Goal: Transaction & Acquisition: Purchase product/service

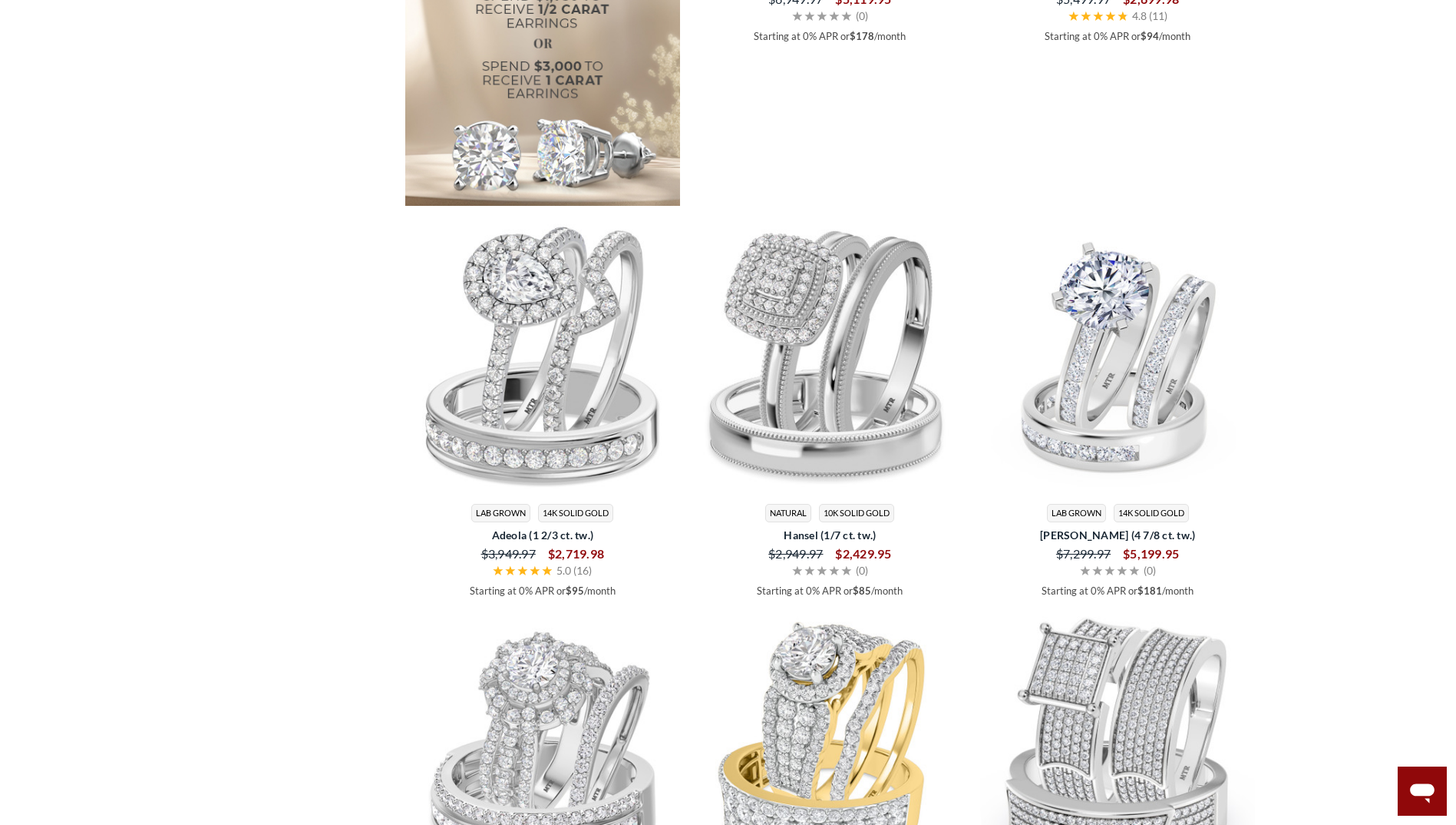
scroll to position [2074, 0]
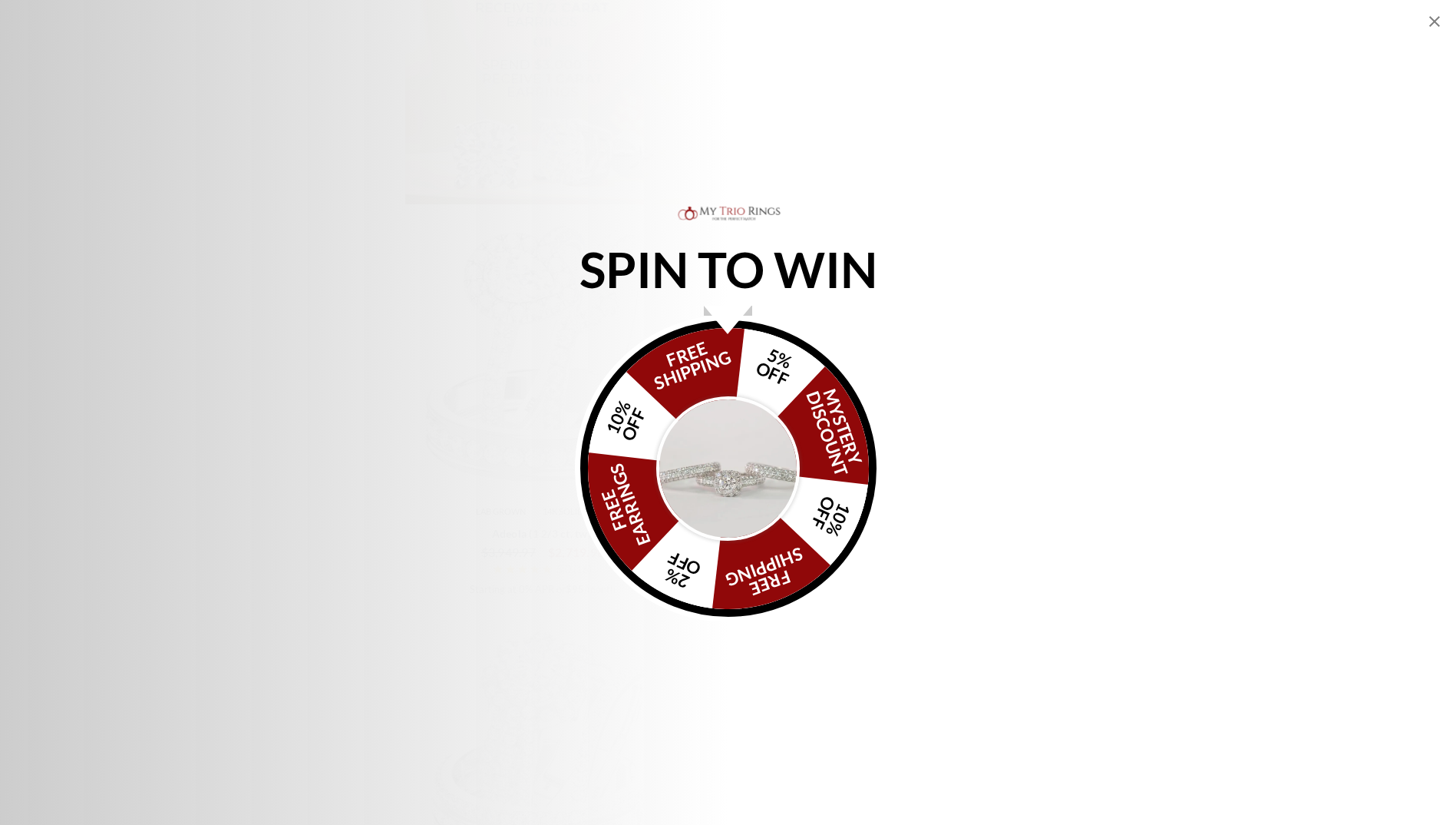
click at [715, 463] on img "Alia popup" at bounding box center [729, 468] width 144 height 144
click at [742, 450] on img "Alia popup" at bounding box center [729, 468] width 144 height 144
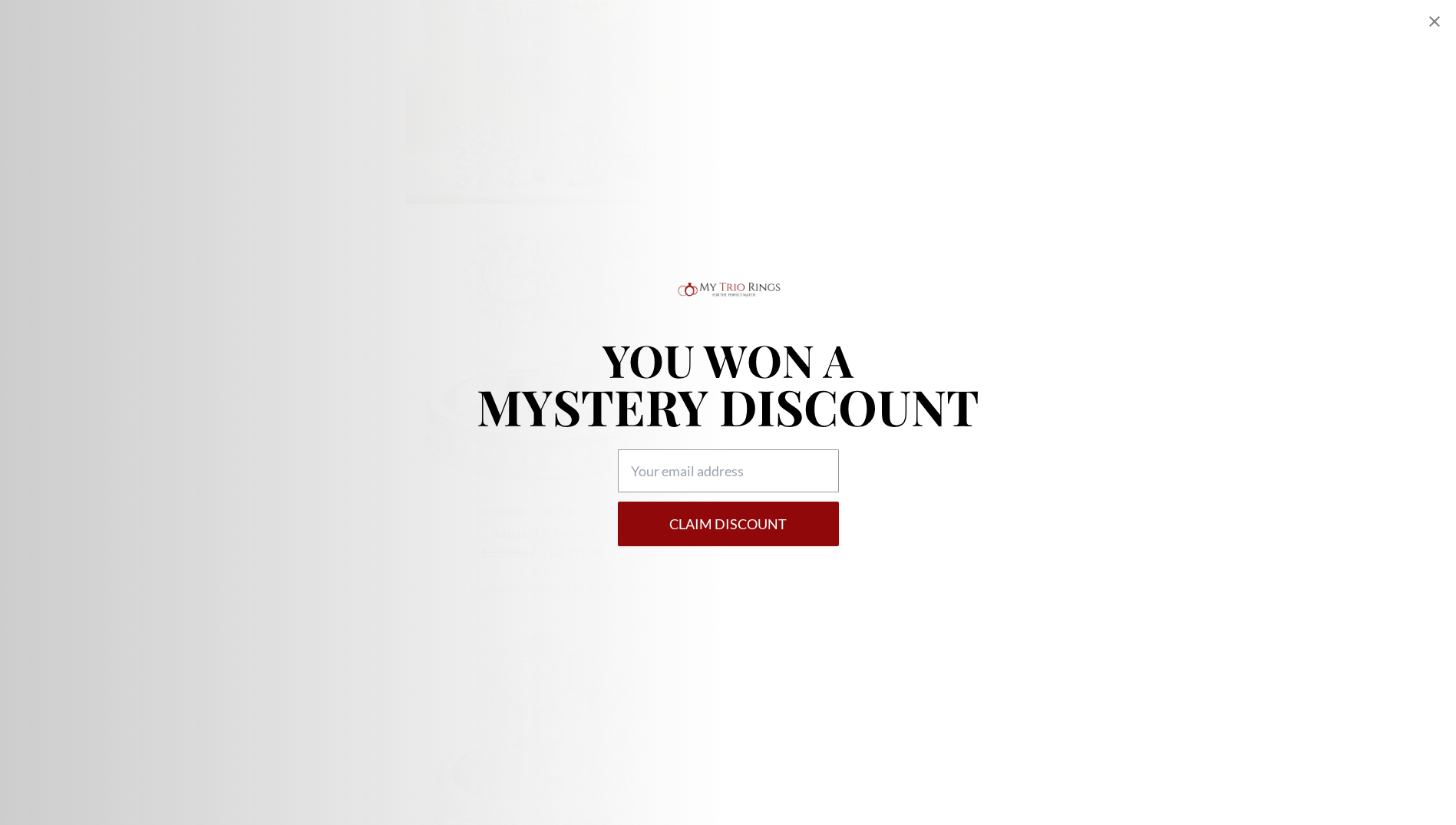
click at [1436, 21] on icon "Close popup" at bounding box center [1435, 21] width 11 height 11
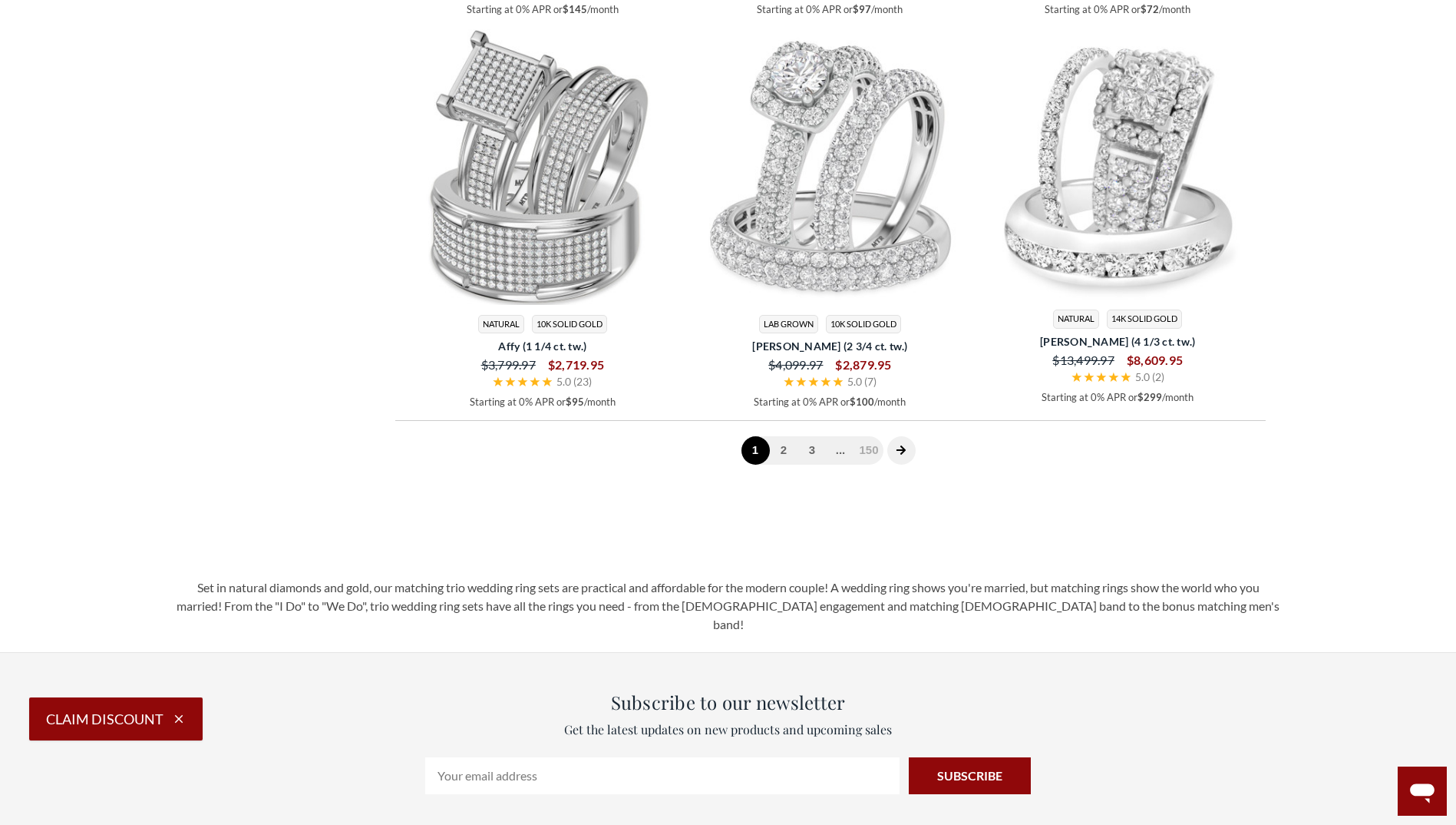
scroll to position [4300, 0]
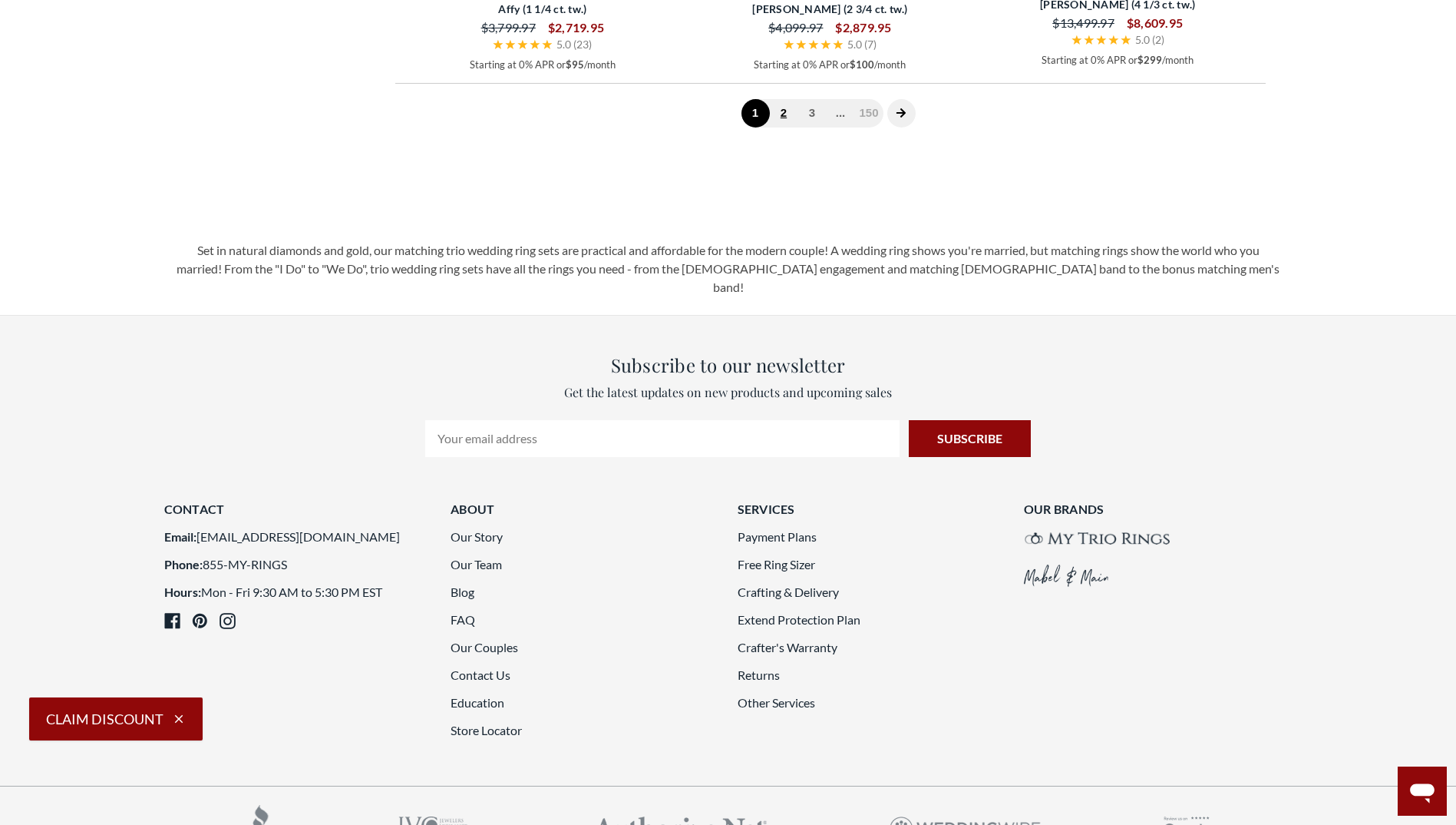
click at [782, 128] on link "2" at bounding box center [784, 113] width 29 height 29
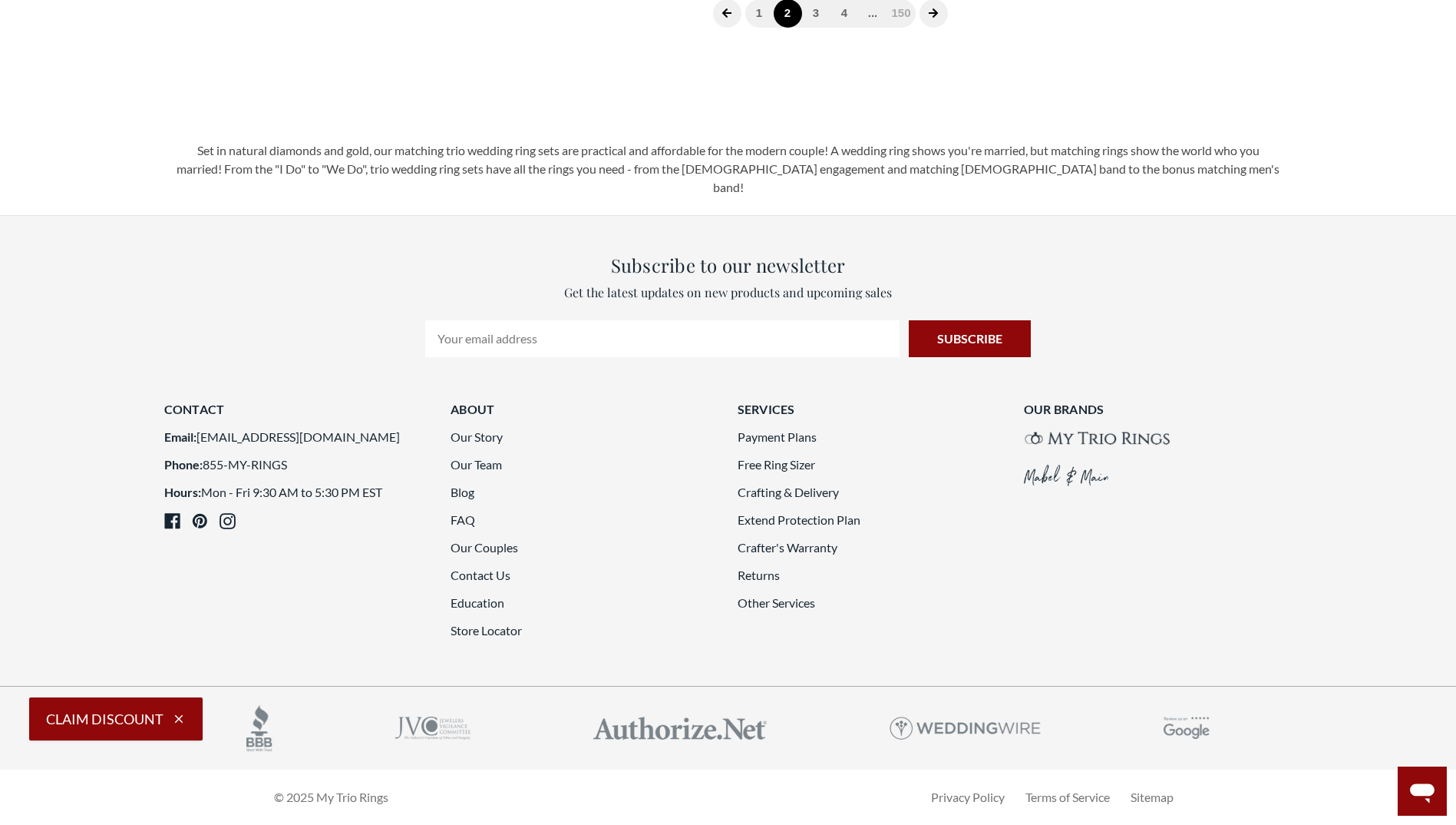
scroll to position [4472, 0]
click at [814, 28] on link "3" at bounding box center [817, 13] width 29 height 29
click at [830, 28] on link "4" at bounding box center [830, 13] width 29 height 29
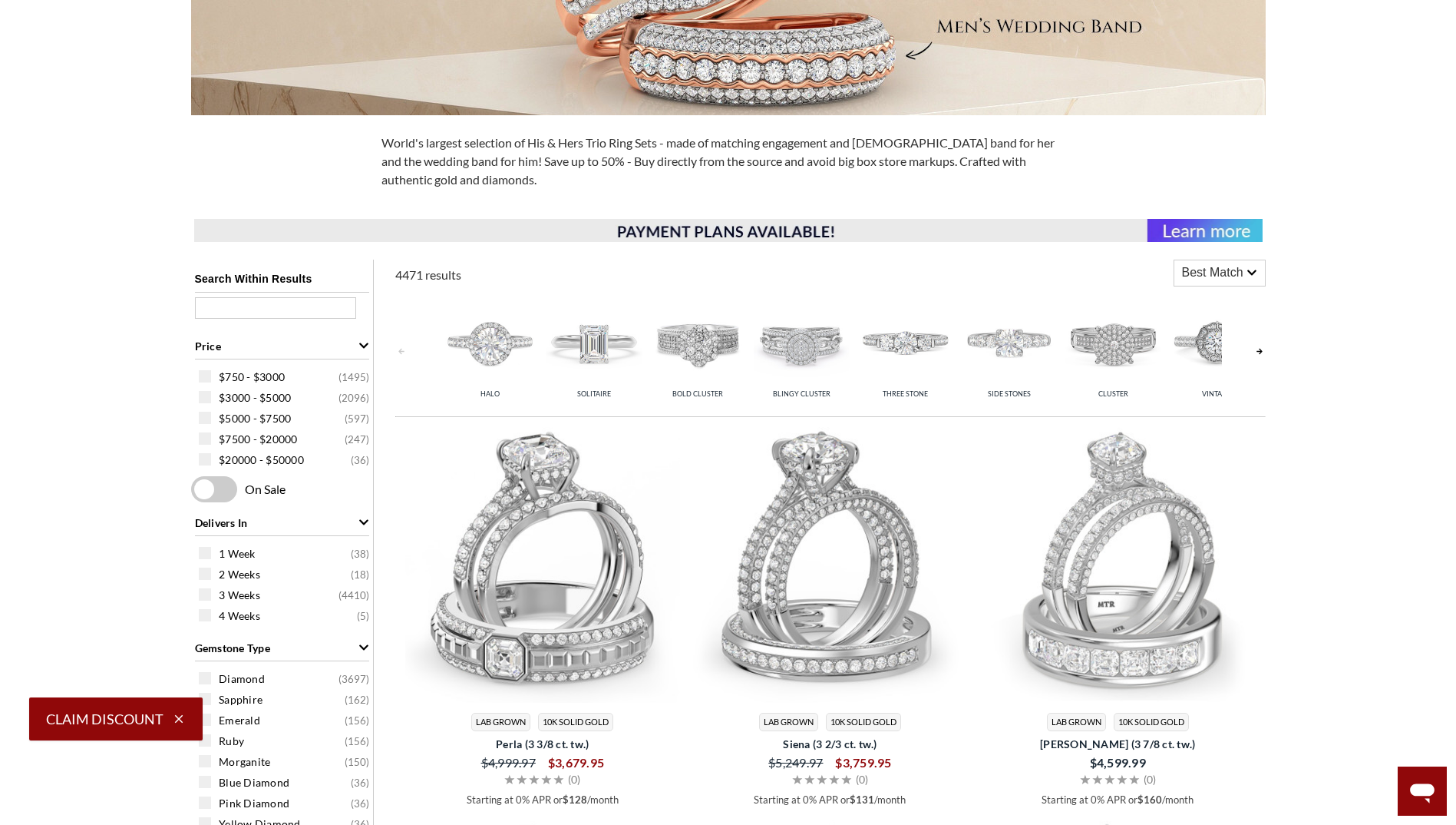
scroll to position [403, 0]
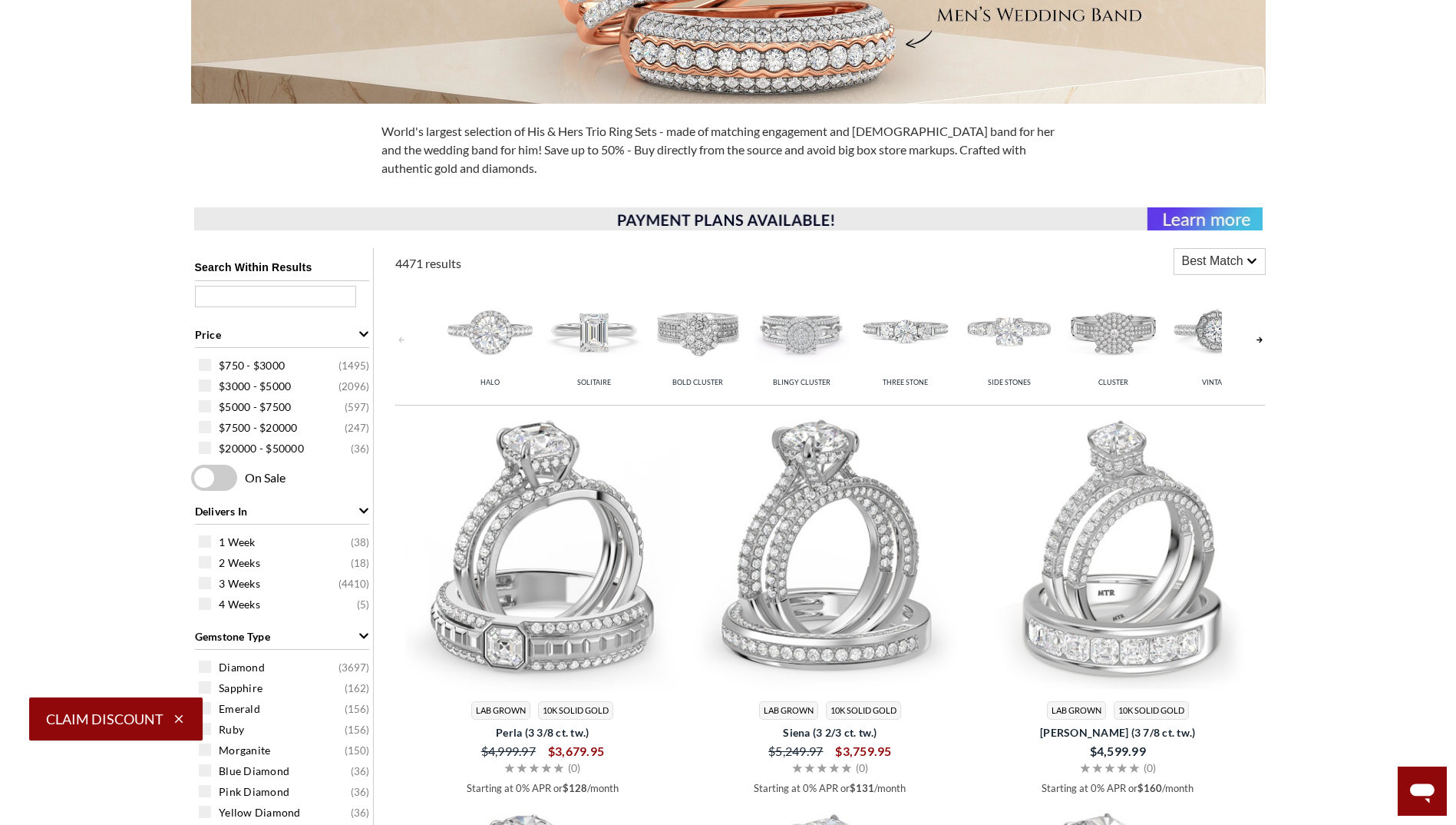
click at [1263, 340] on link at bounding box center [1259, 340] width 12 height 122
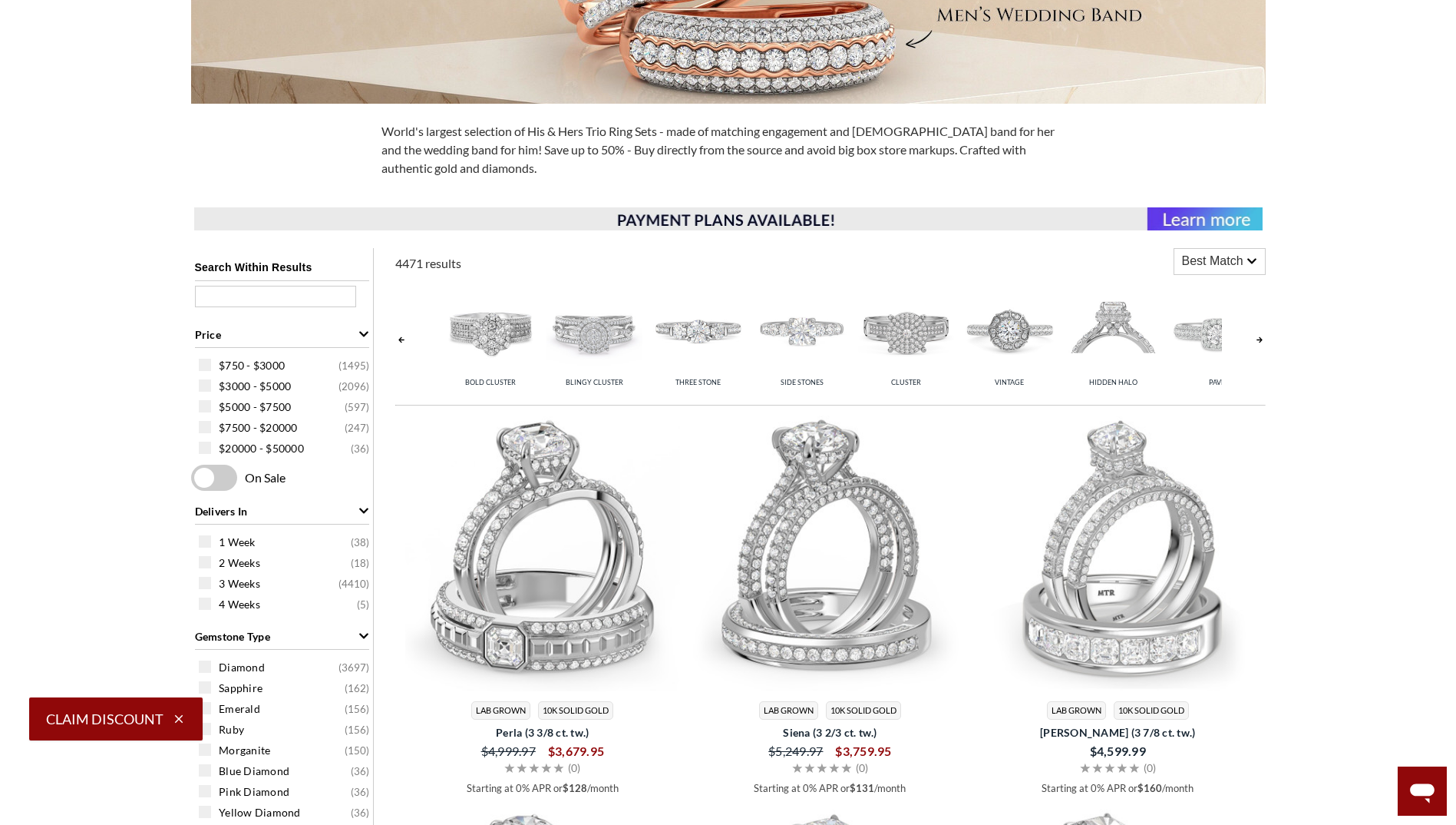
click at [1263, 340] on link at bounding box center [1259, 340] width 12 height 122
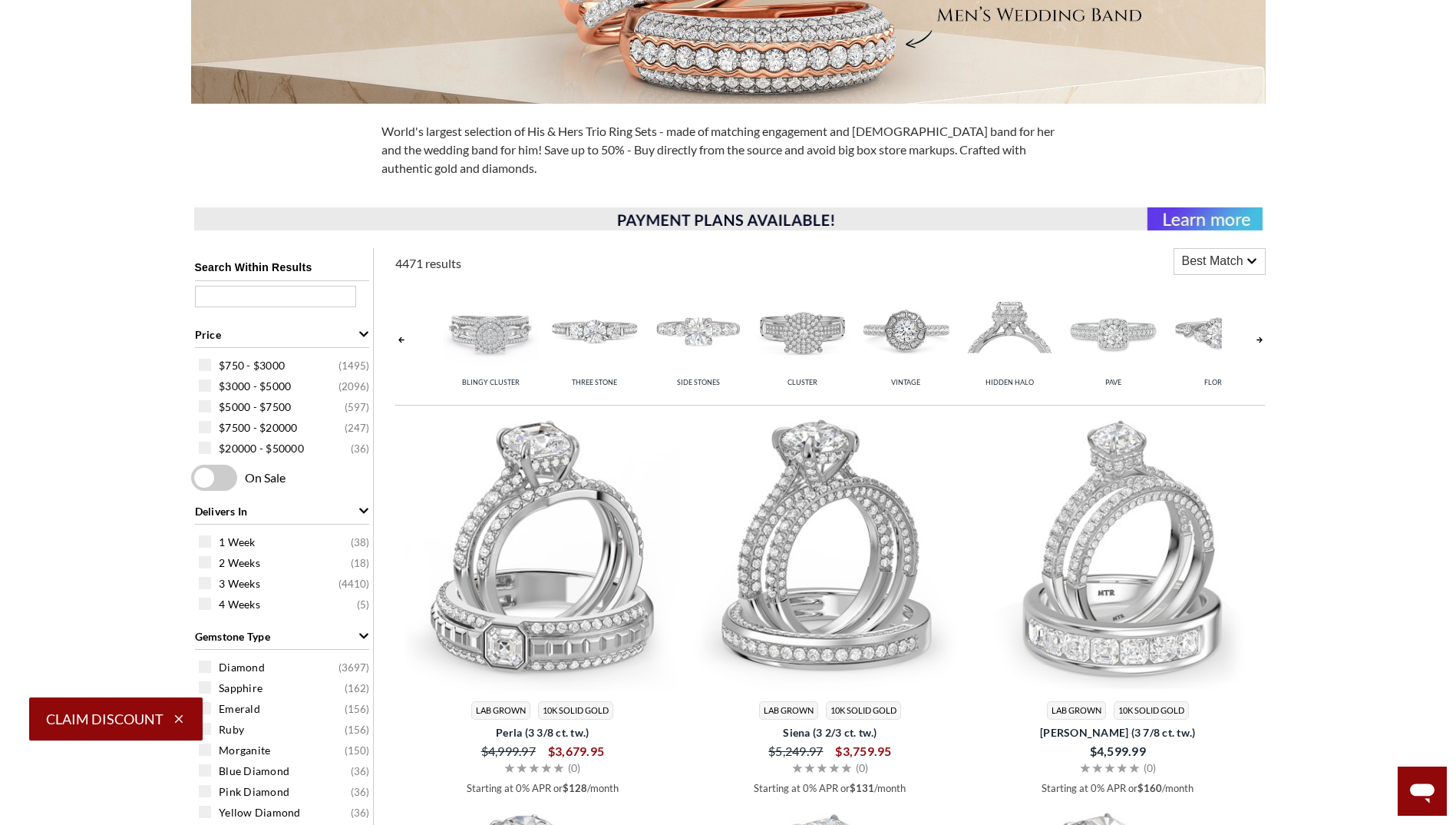
click at [1263, 340] on link at bounding box center [1259, 340] width 12 height 122
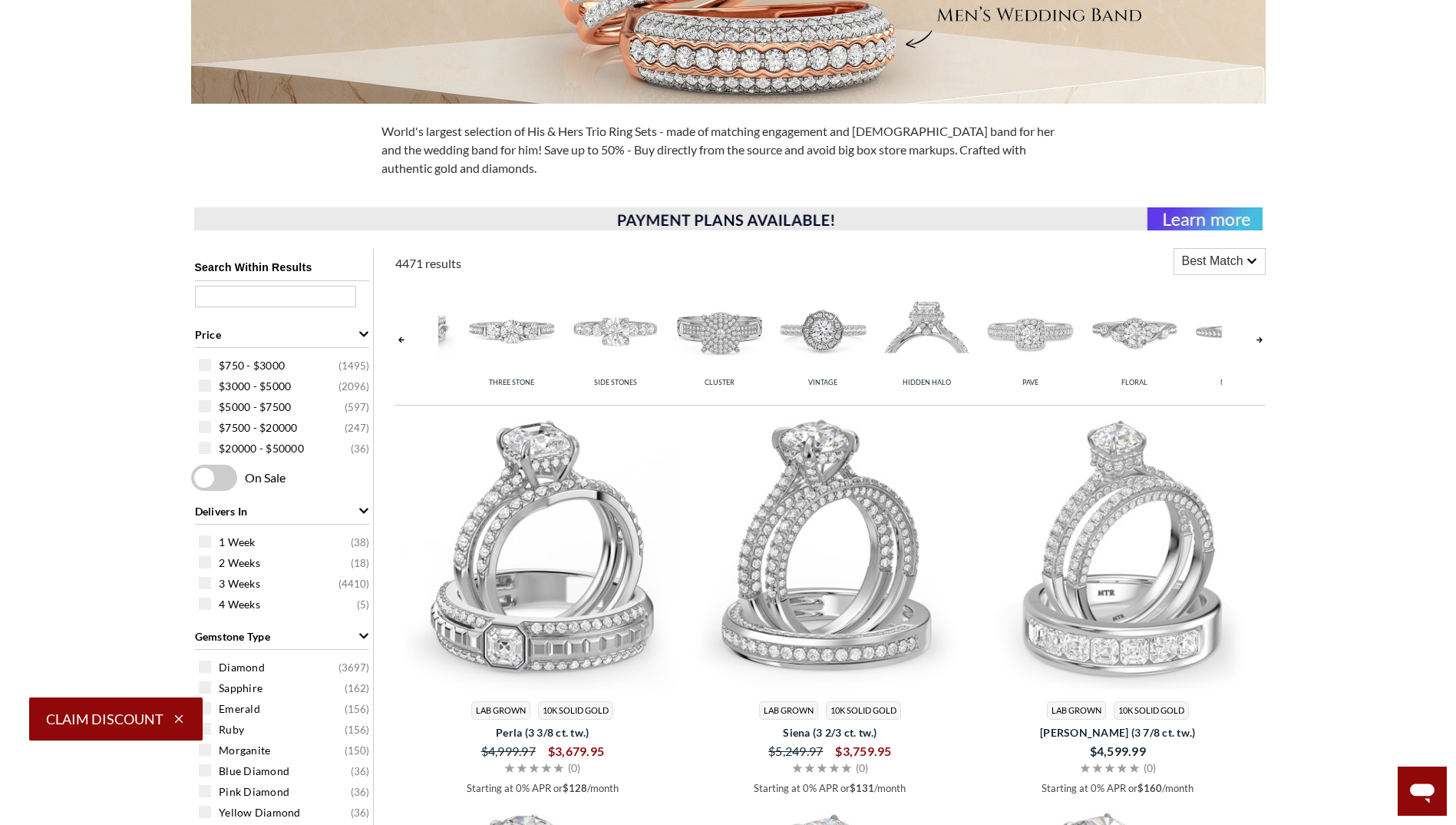
click at [1263, 340] on link at bounding box center [1259, 340] width 12 height 122
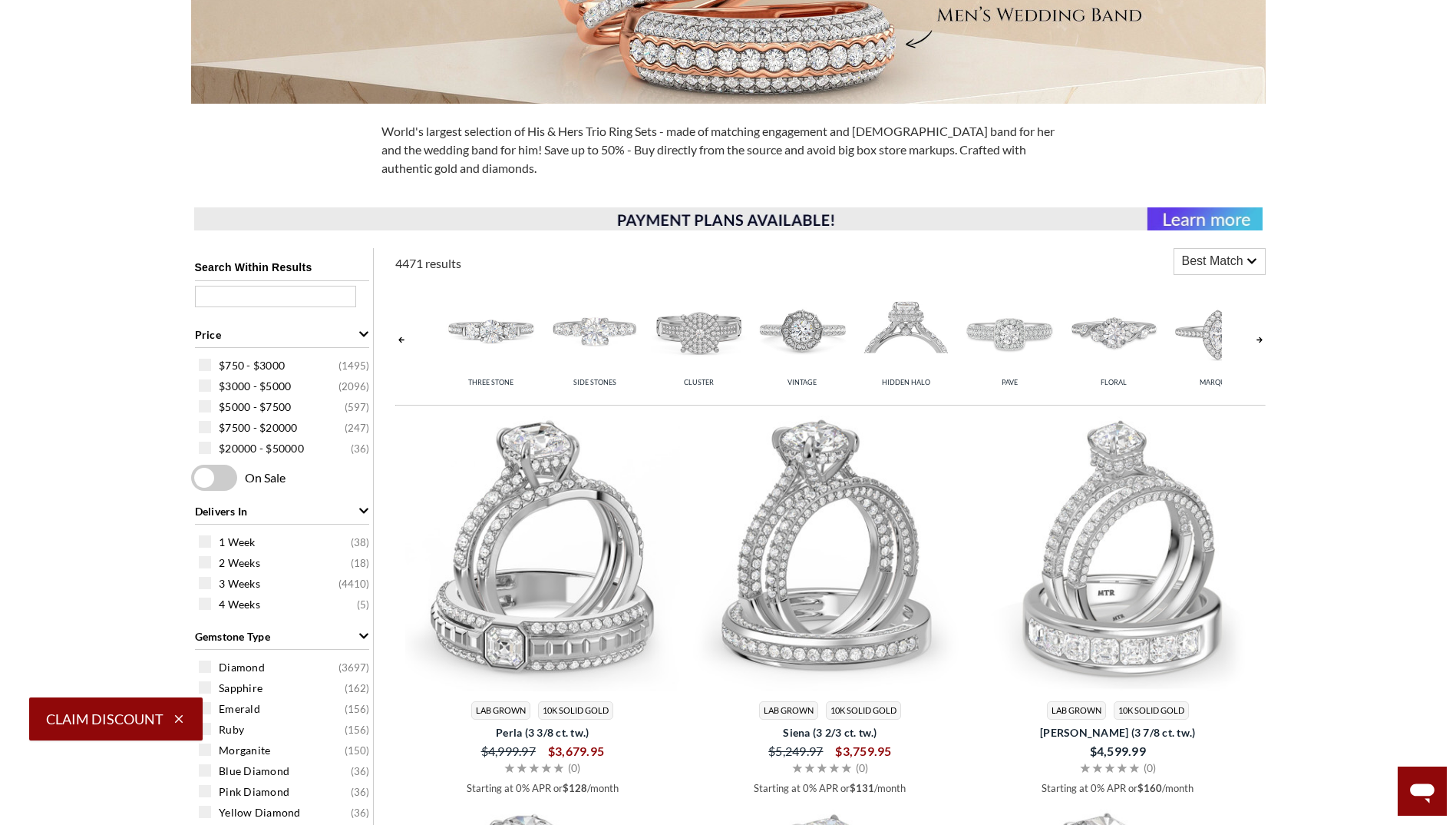
scroll to position [0, 462]
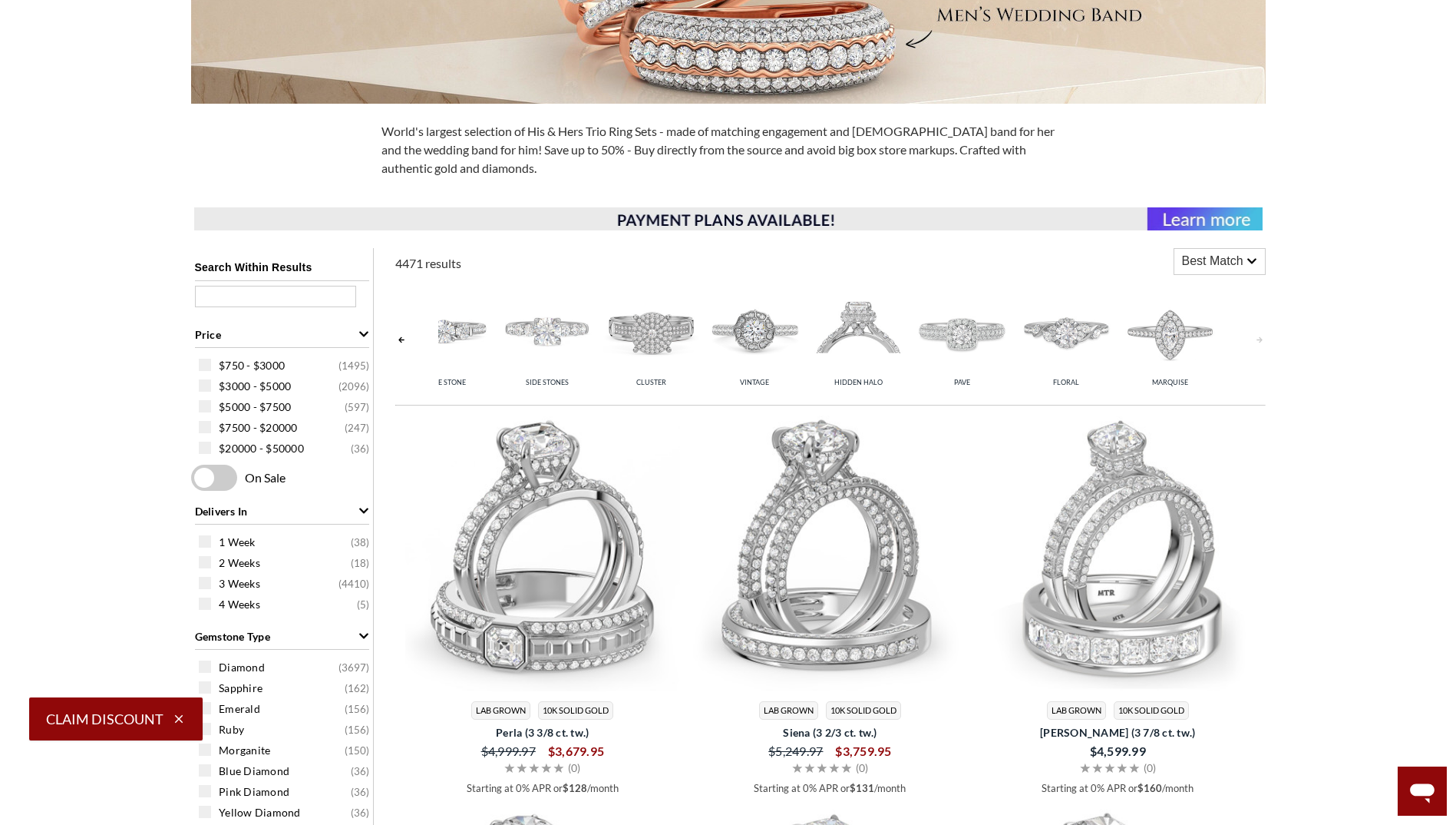
click at [1263, 340] on link at bounding box center [1259, 340] width 12 height 122
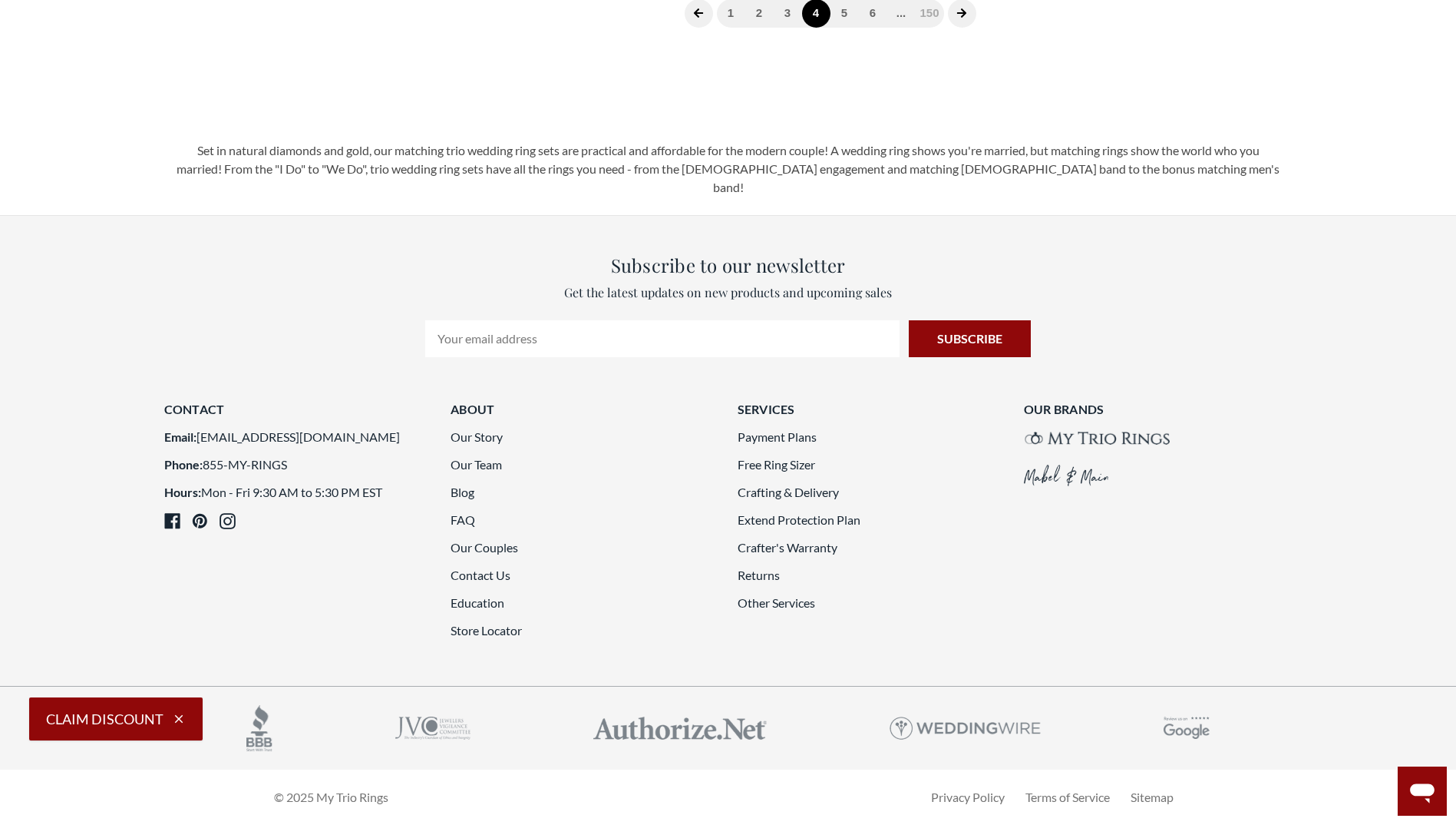
scroll to position [4319, 0]
click at [966, 18] on icon "next page" at bounding box center [962, 13] width 11 height 11
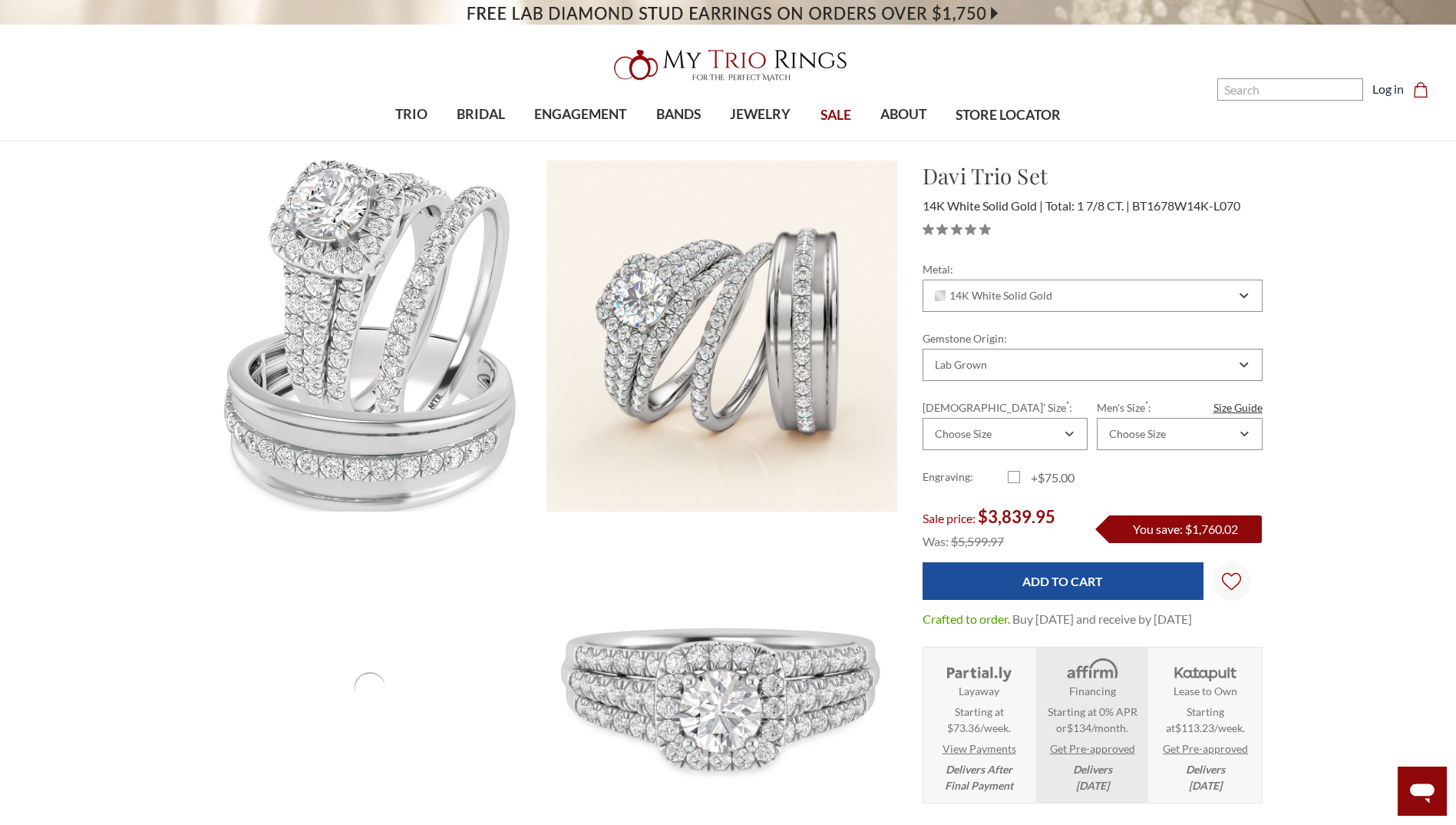
click at [406, 324] on img at bounding box center [370, 336] width 385 height 386
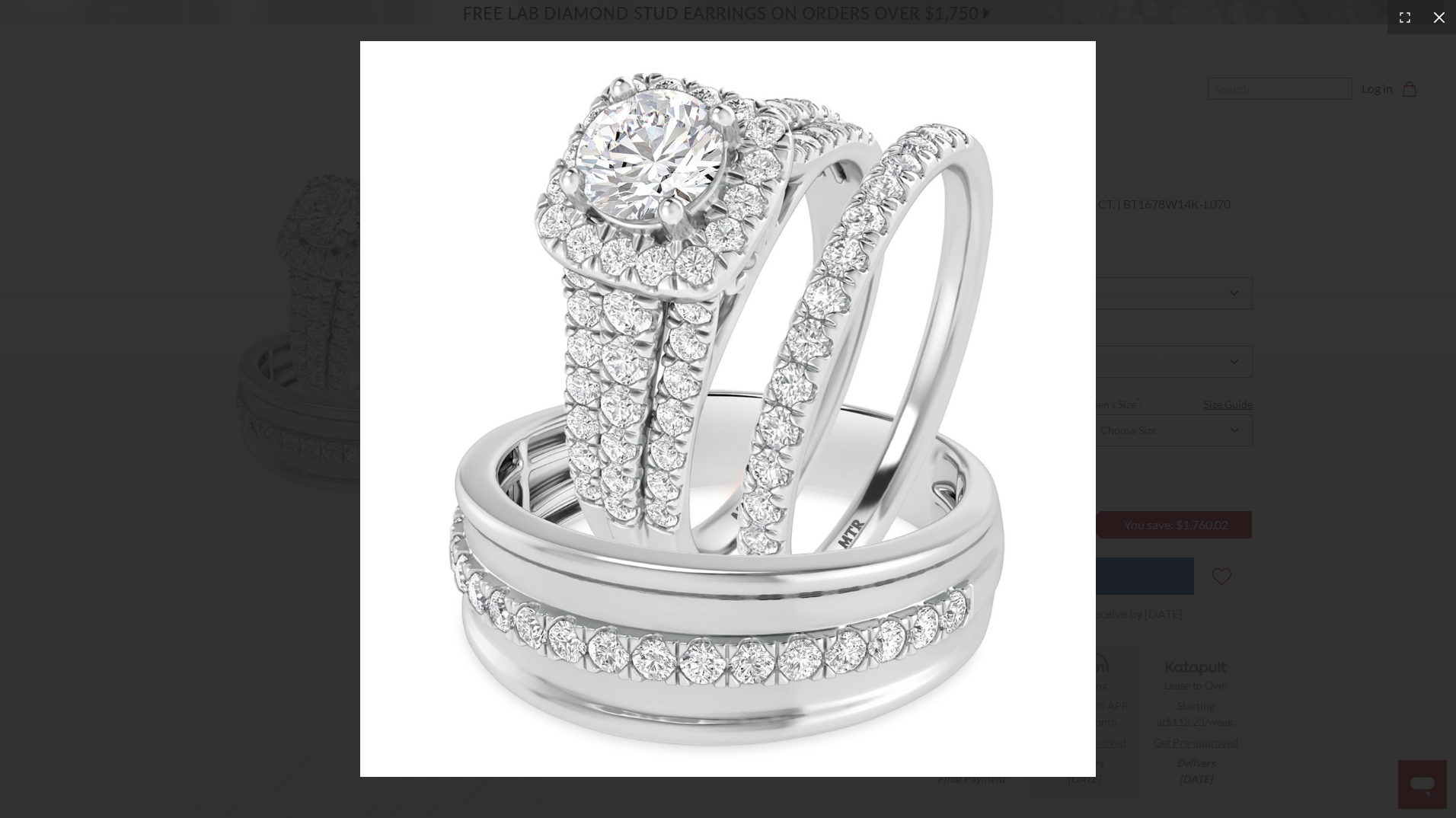
click at [1439, 7] on div at bounding box center [1439, 17] width 35 height 35
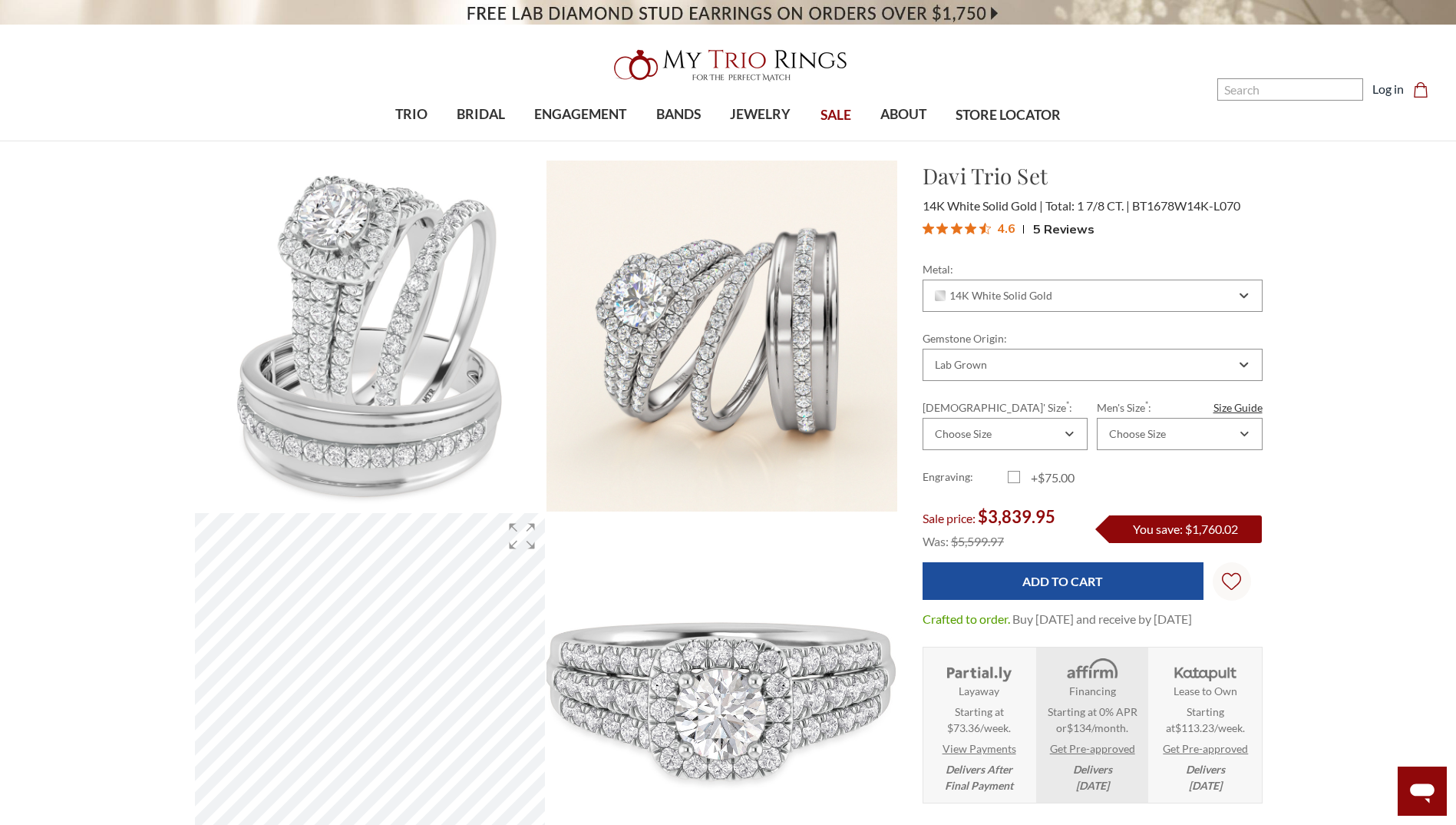
click at [667, 687] on img at bounding box center [722, 688] width 385 height 386
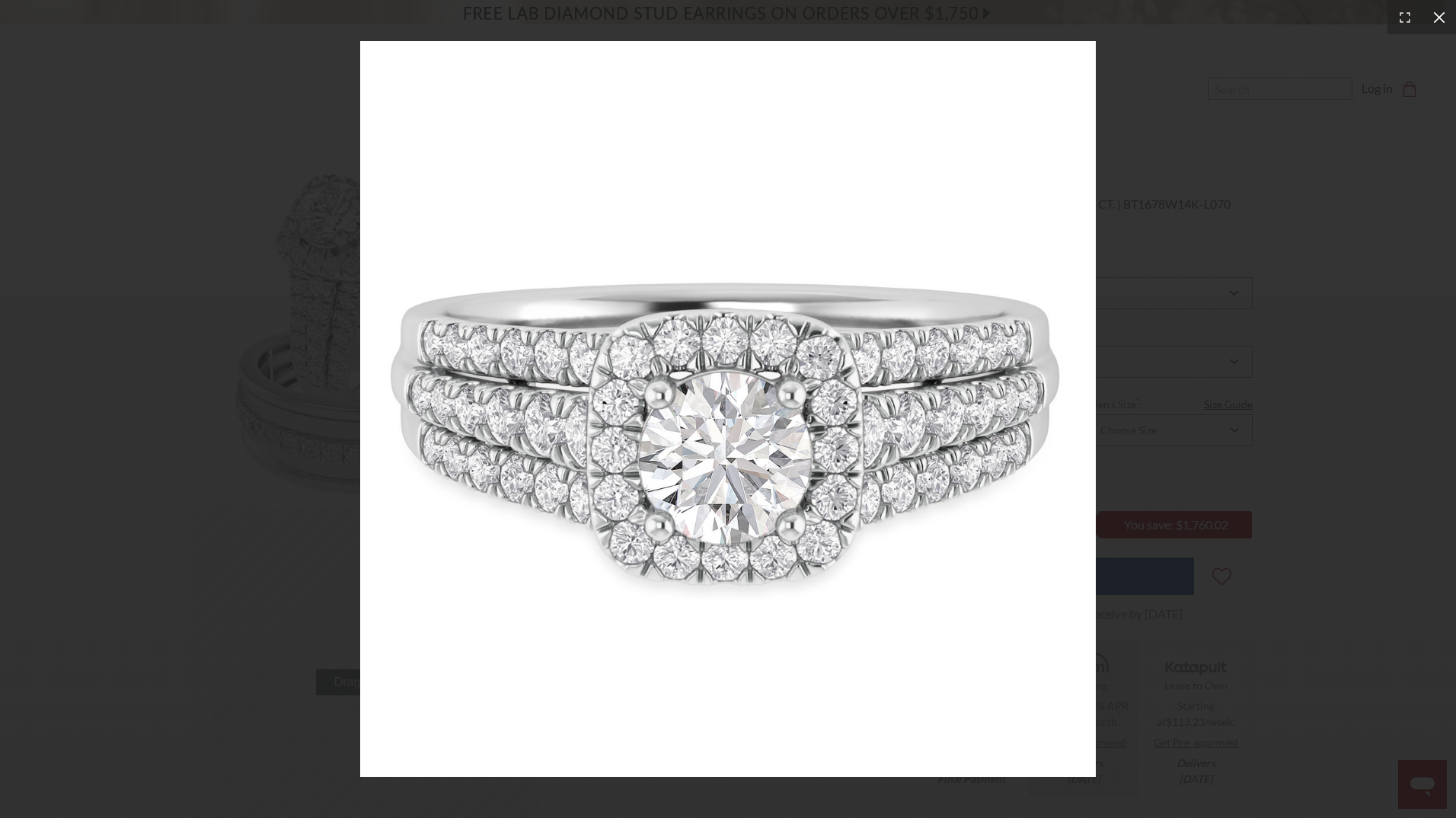
click at [1443, 10] on icon at bounding box center [1439, 17] width 15 height 15
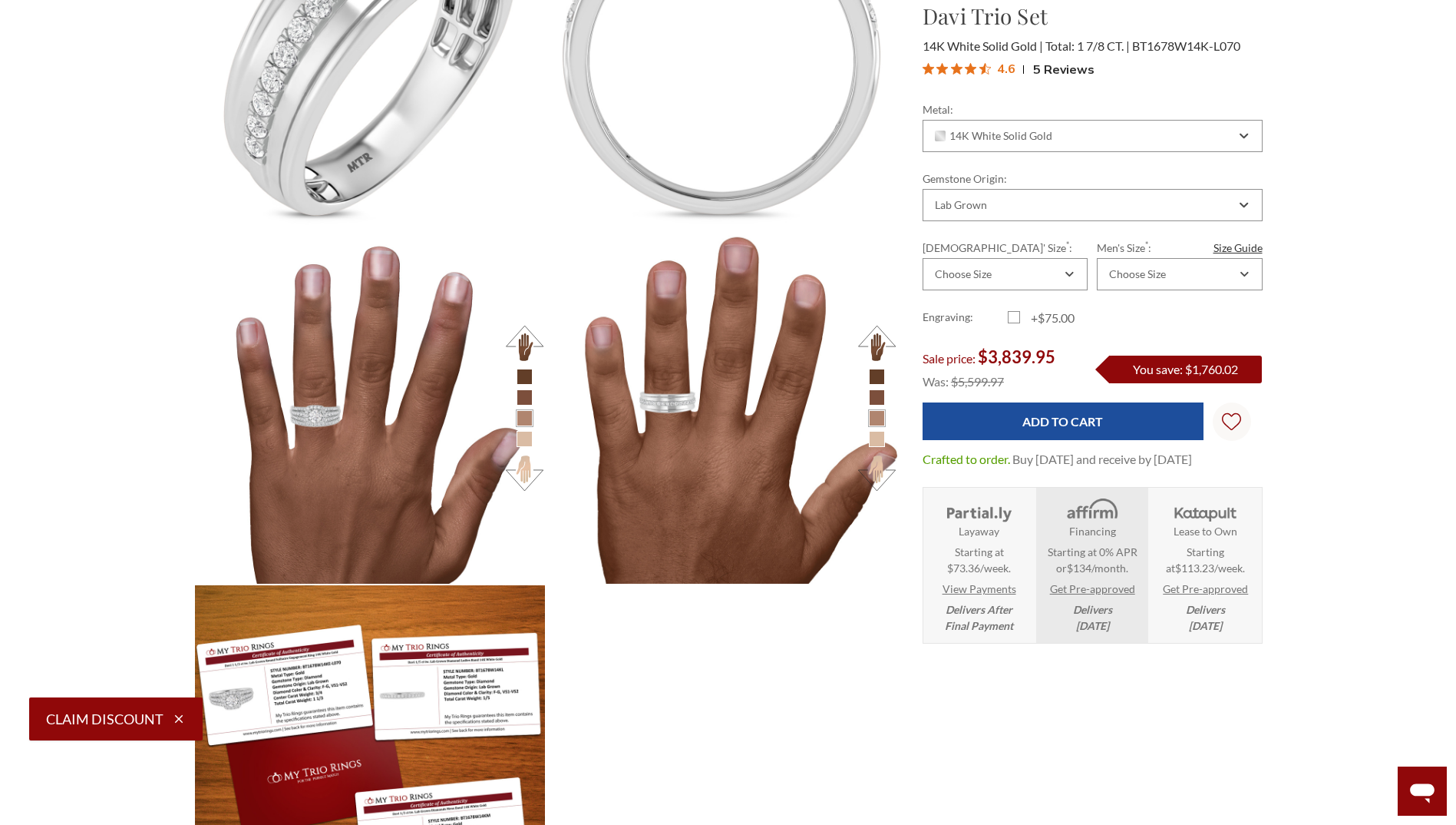
scroll to position [2227, 0]
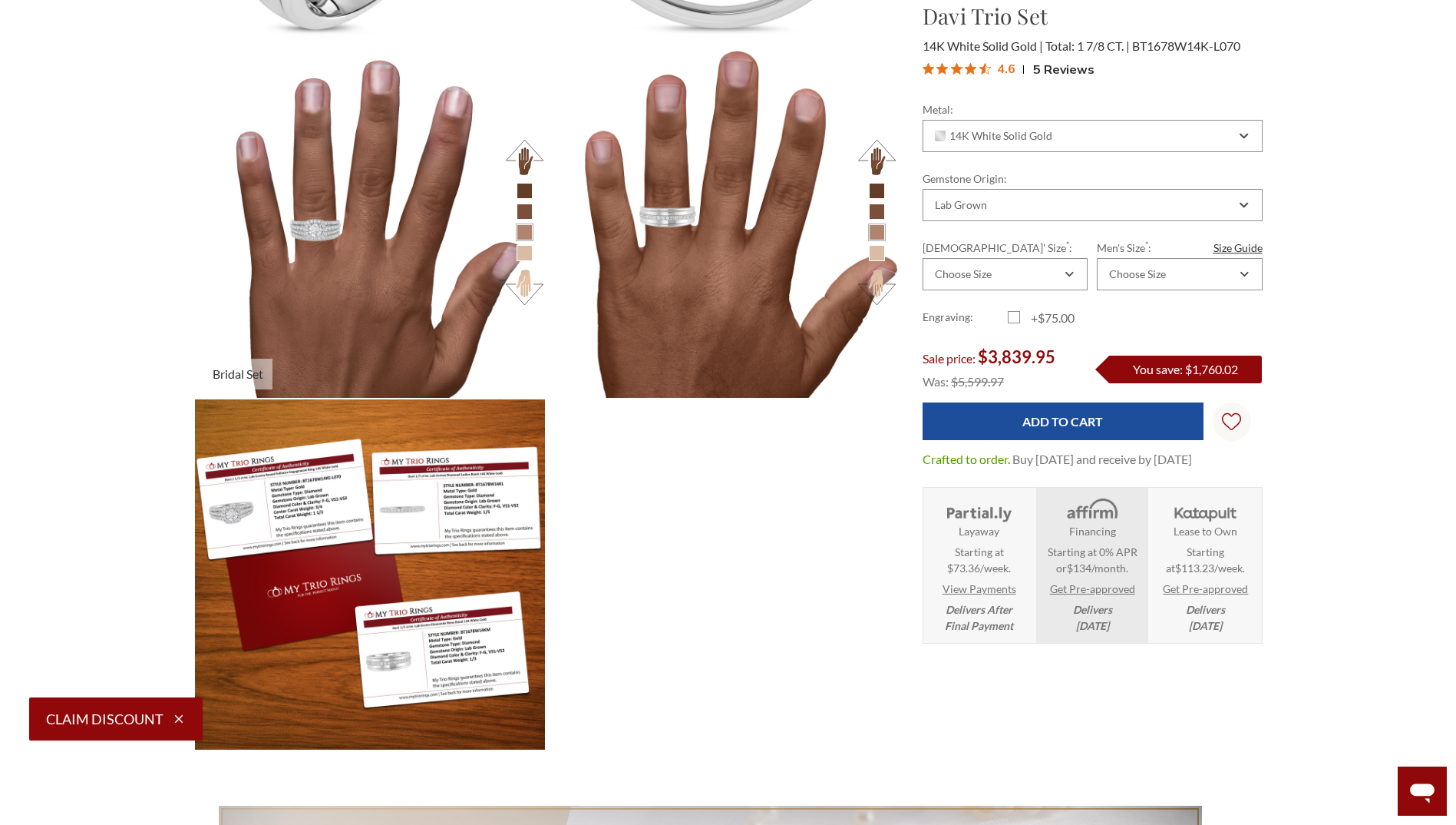
click at [529, 251] on li at bounding box center [524, 253] width 16 height 16
click at [520, 251] on li at bounding box center [524, 253] width 16 height 16
click at [526, 156] on button at bounding box center [524, 156] width 42 height 42
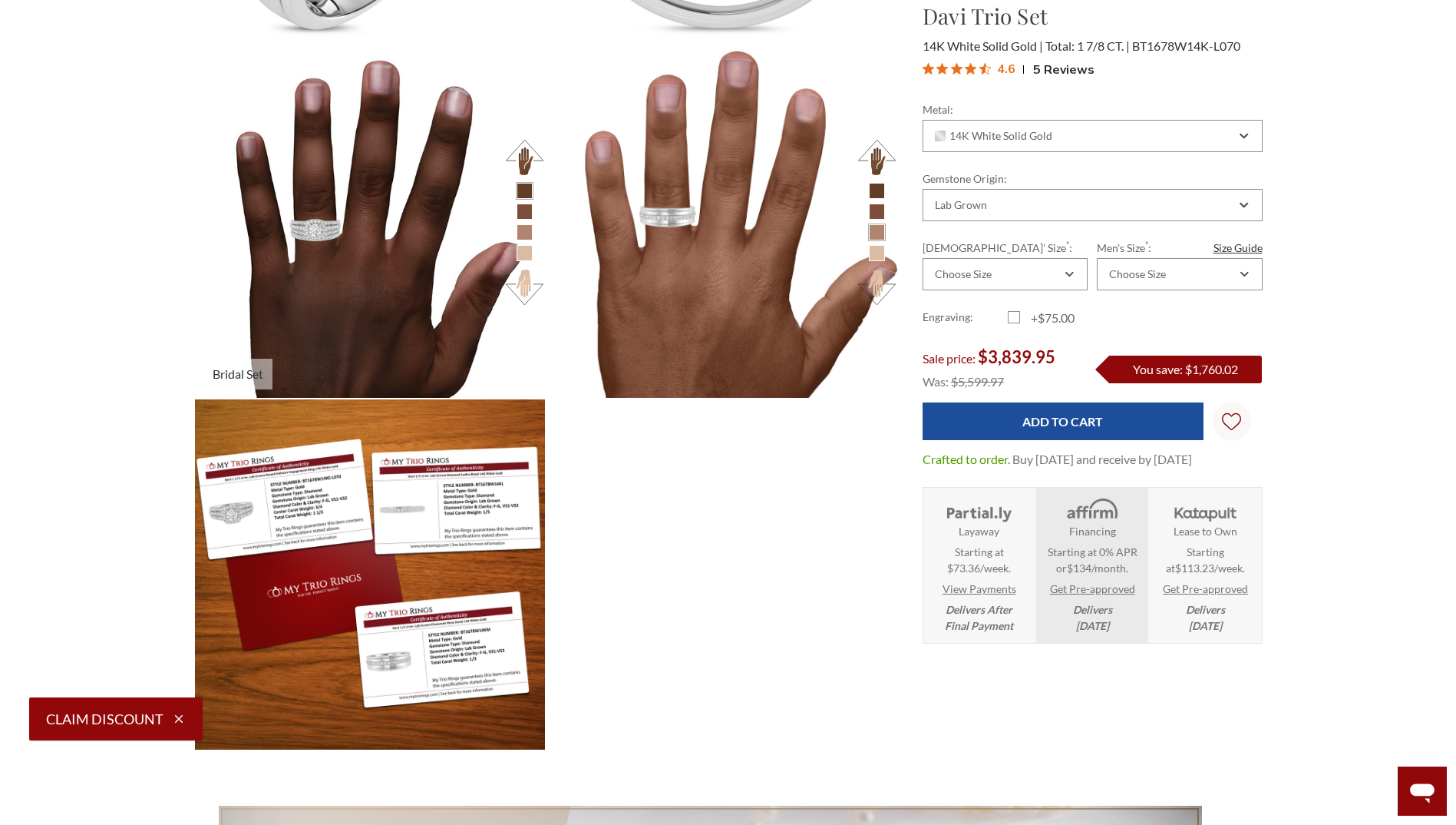
click at [519, 286] on button at bounding box center [524, 286] width 42 height 42
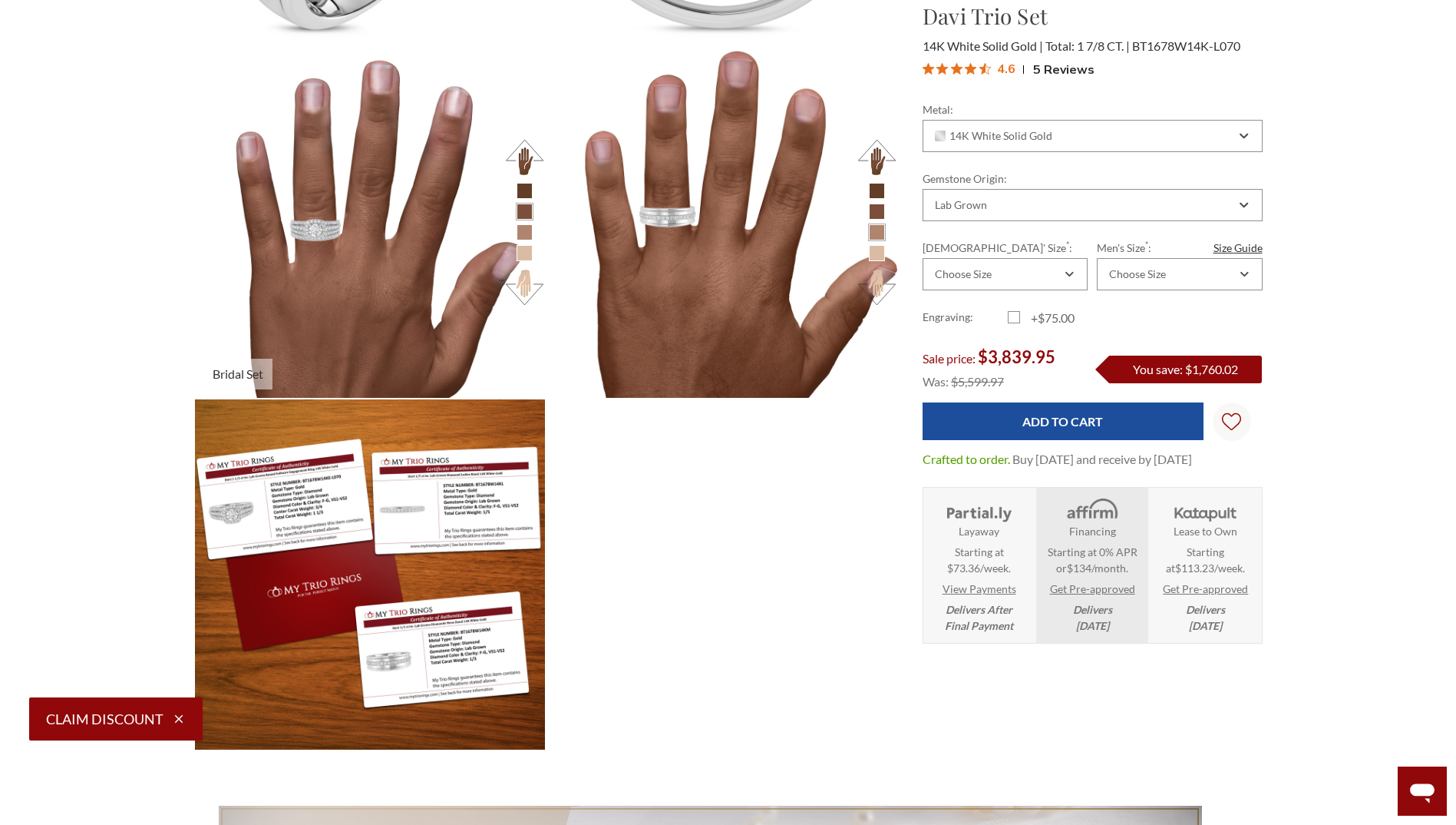
click at [519, 286] on button at bounding box center [524, 286] width 42 height 42
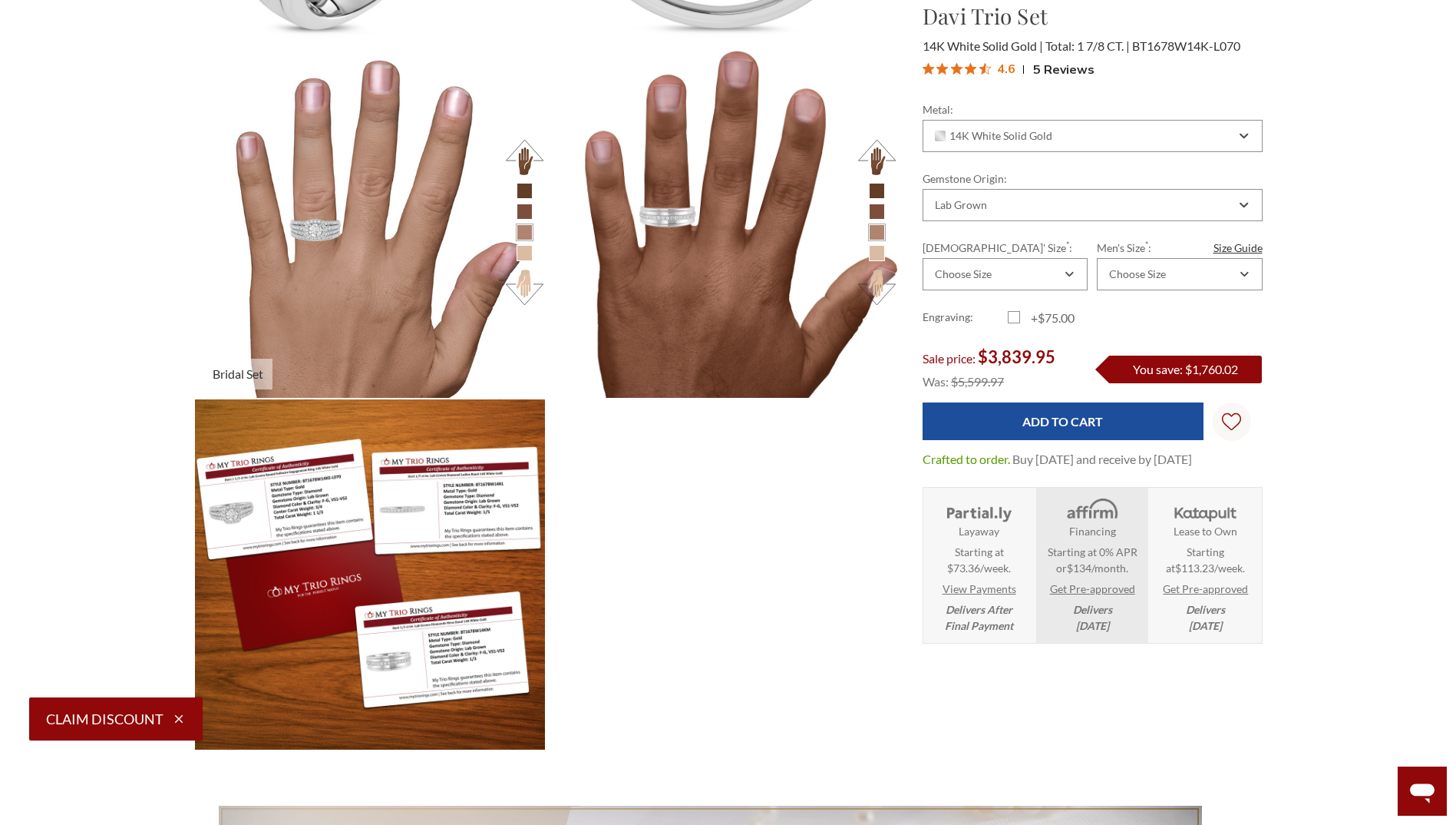
click at [519, 286] on button at bounding box center [524, 286] width 42 height 42
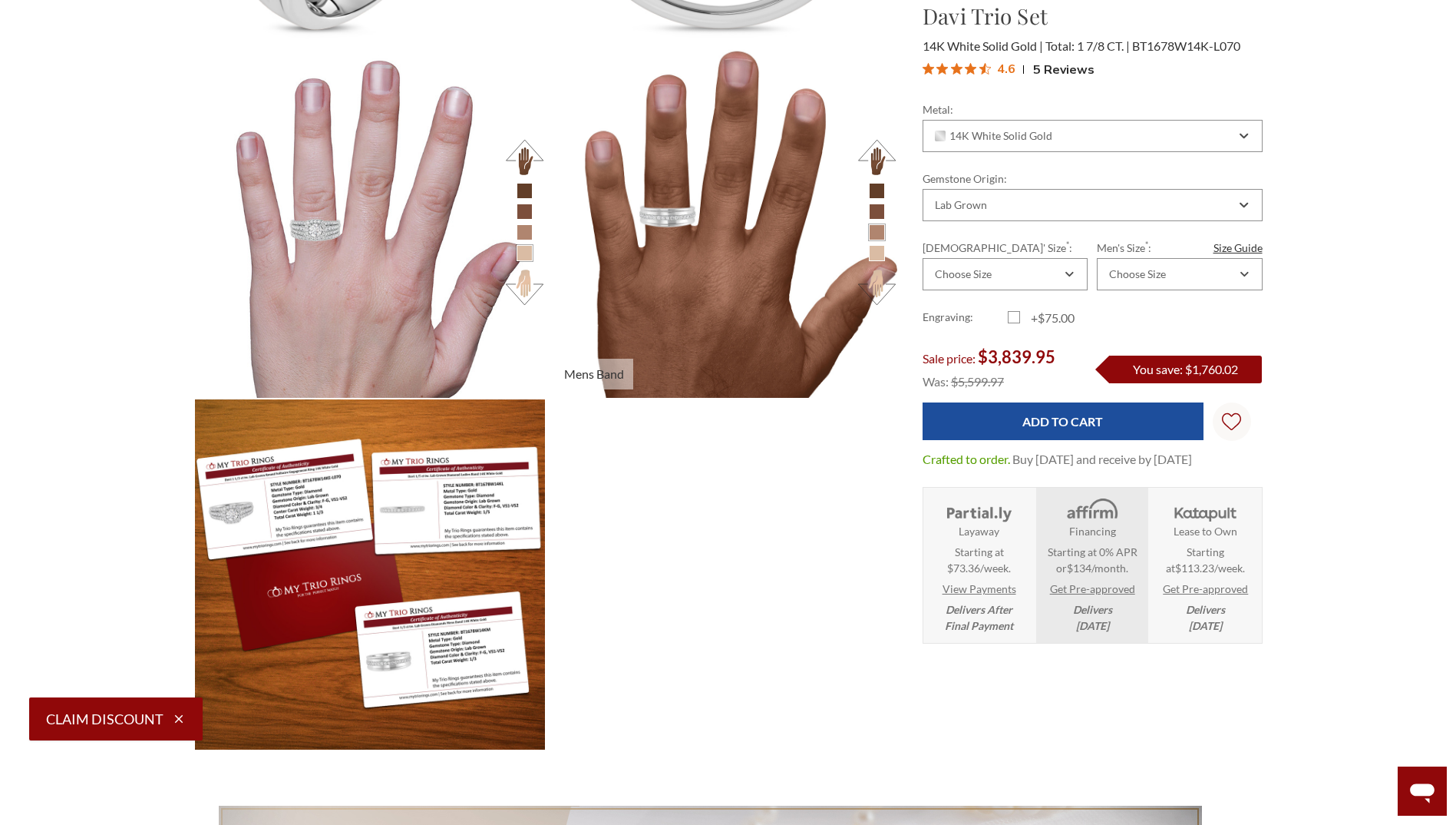
click at [877, 285] on button at bounding box center [876, 286] width 42 height 42
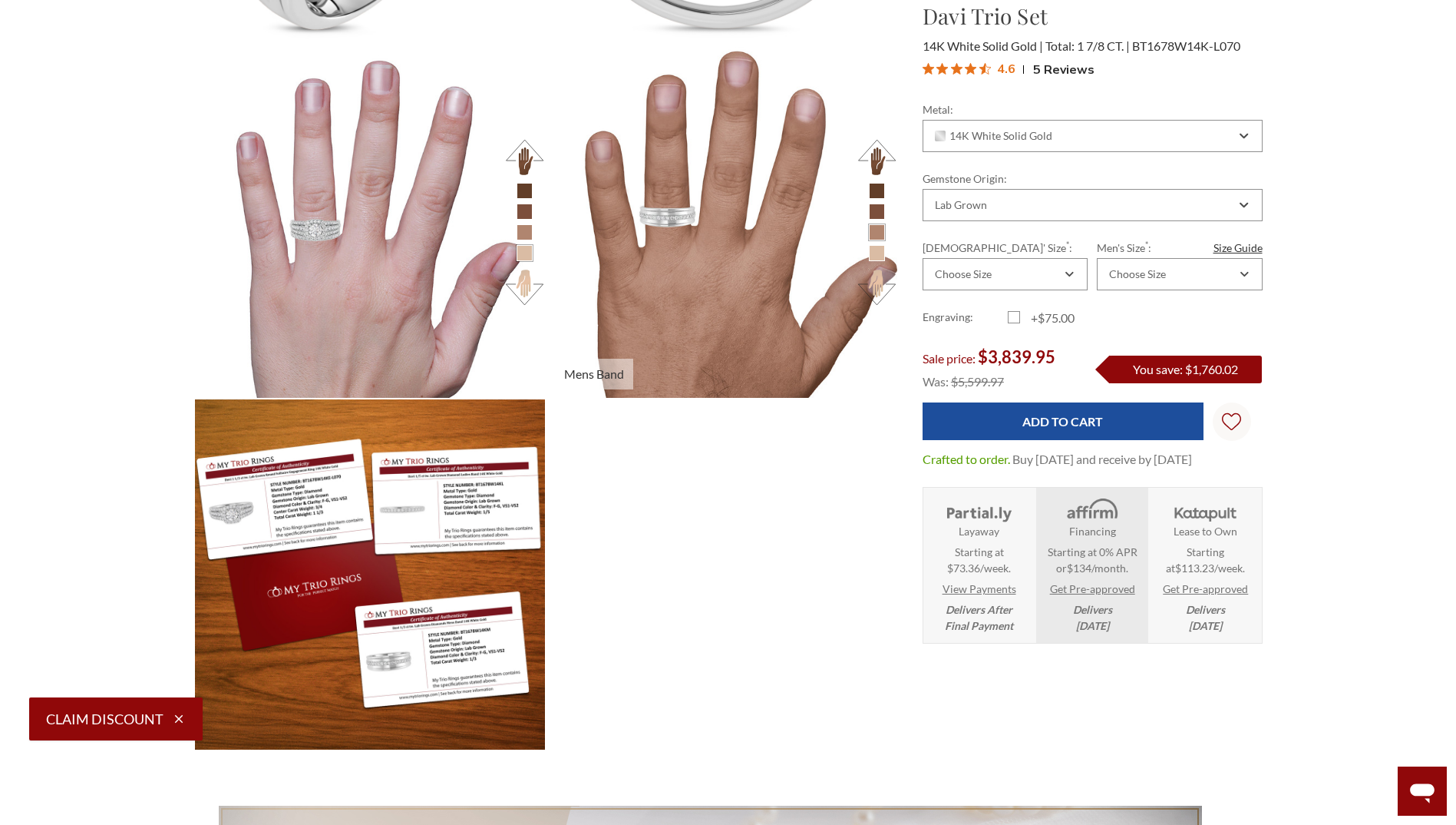
click at [877, 285] on button at bounding box center [876, 286] width 42 height 42
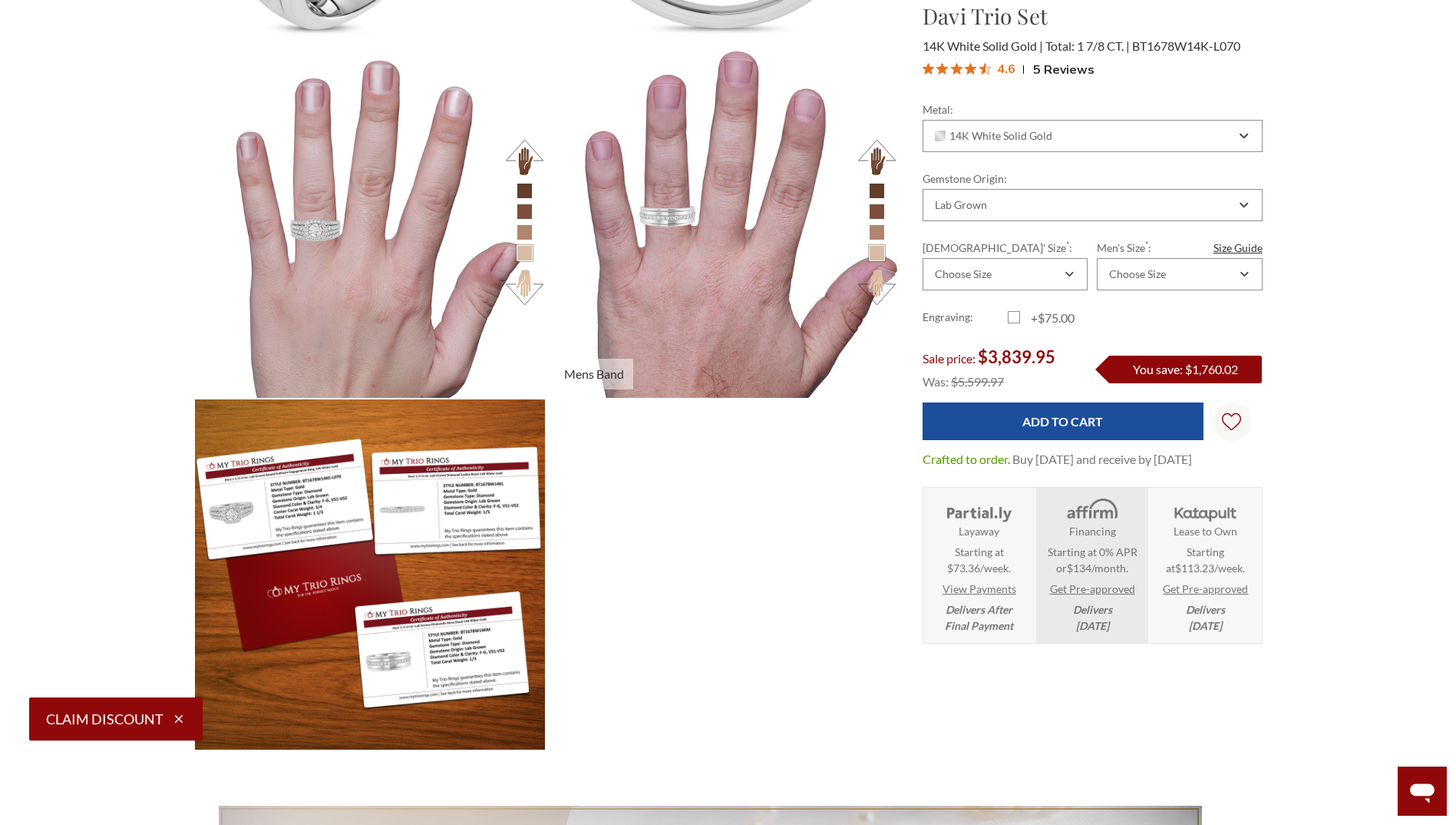
click at [878, 159] on button at bounding box center [876, 156] width 42 height 42
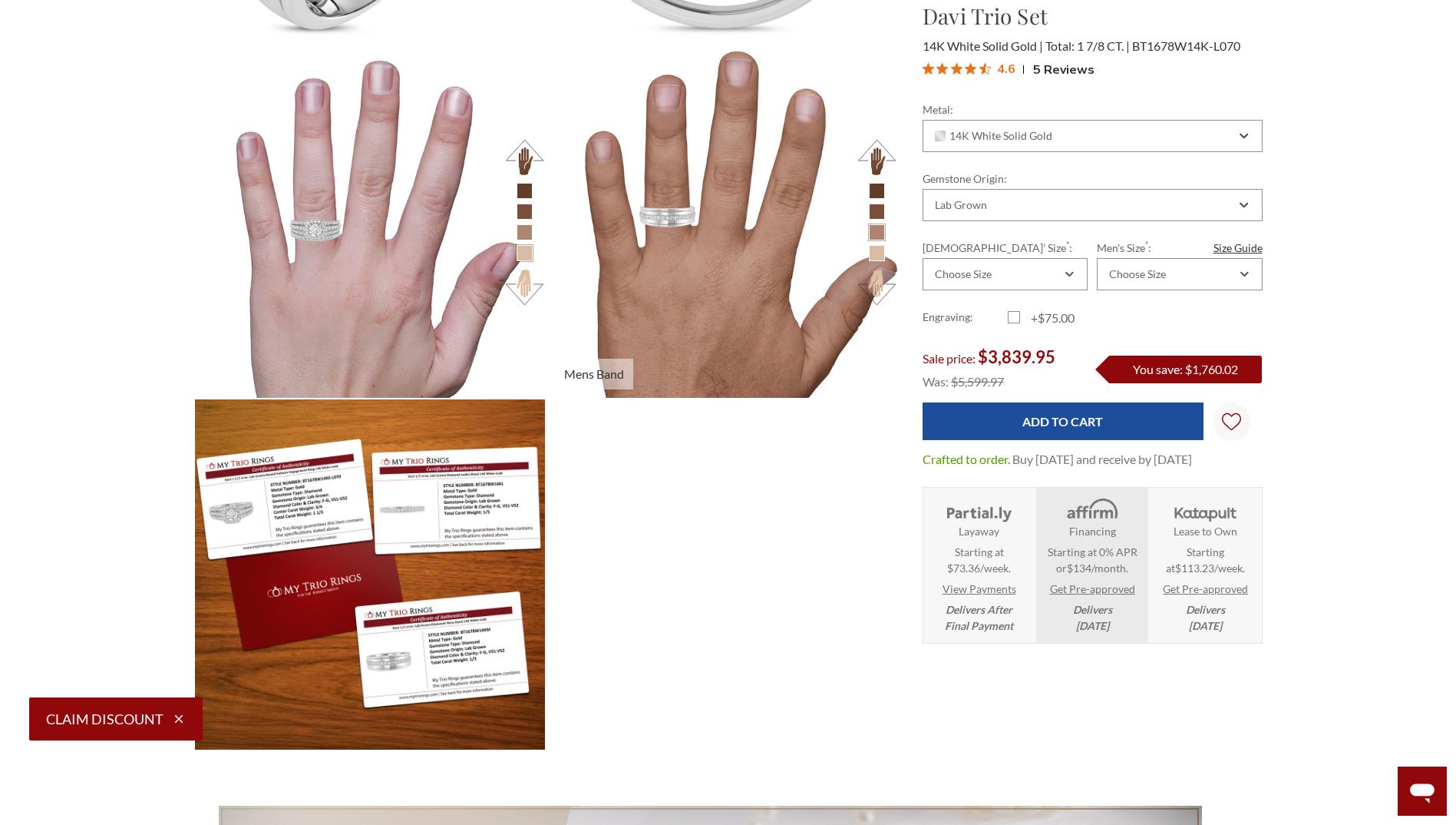
click at [878, 159] on button at bounding box center [876, 156] width 42 height 42
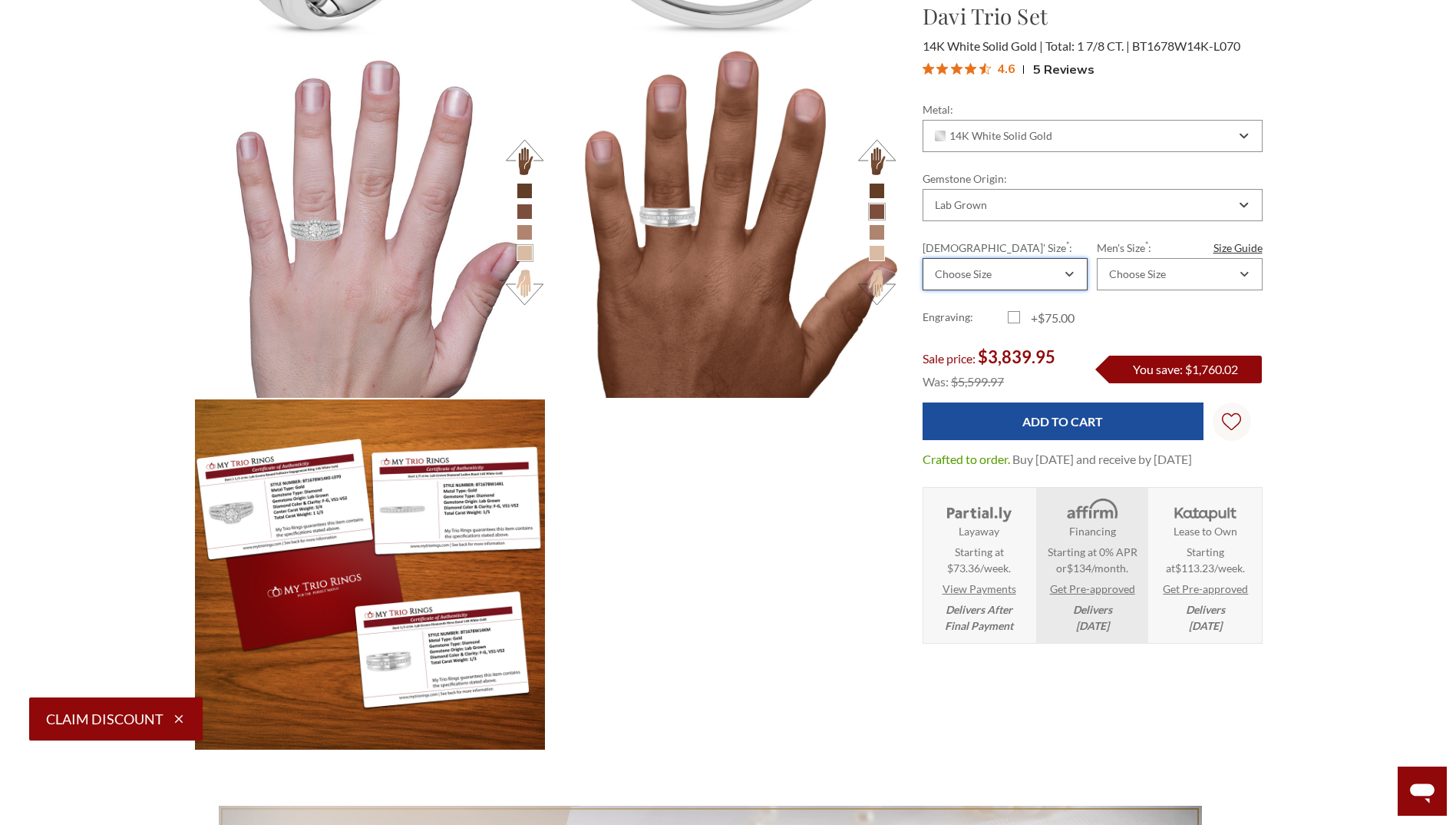
click at [1063, 269] on div "Choose Size" at bounding box center [1006, 274] width 165 height 33
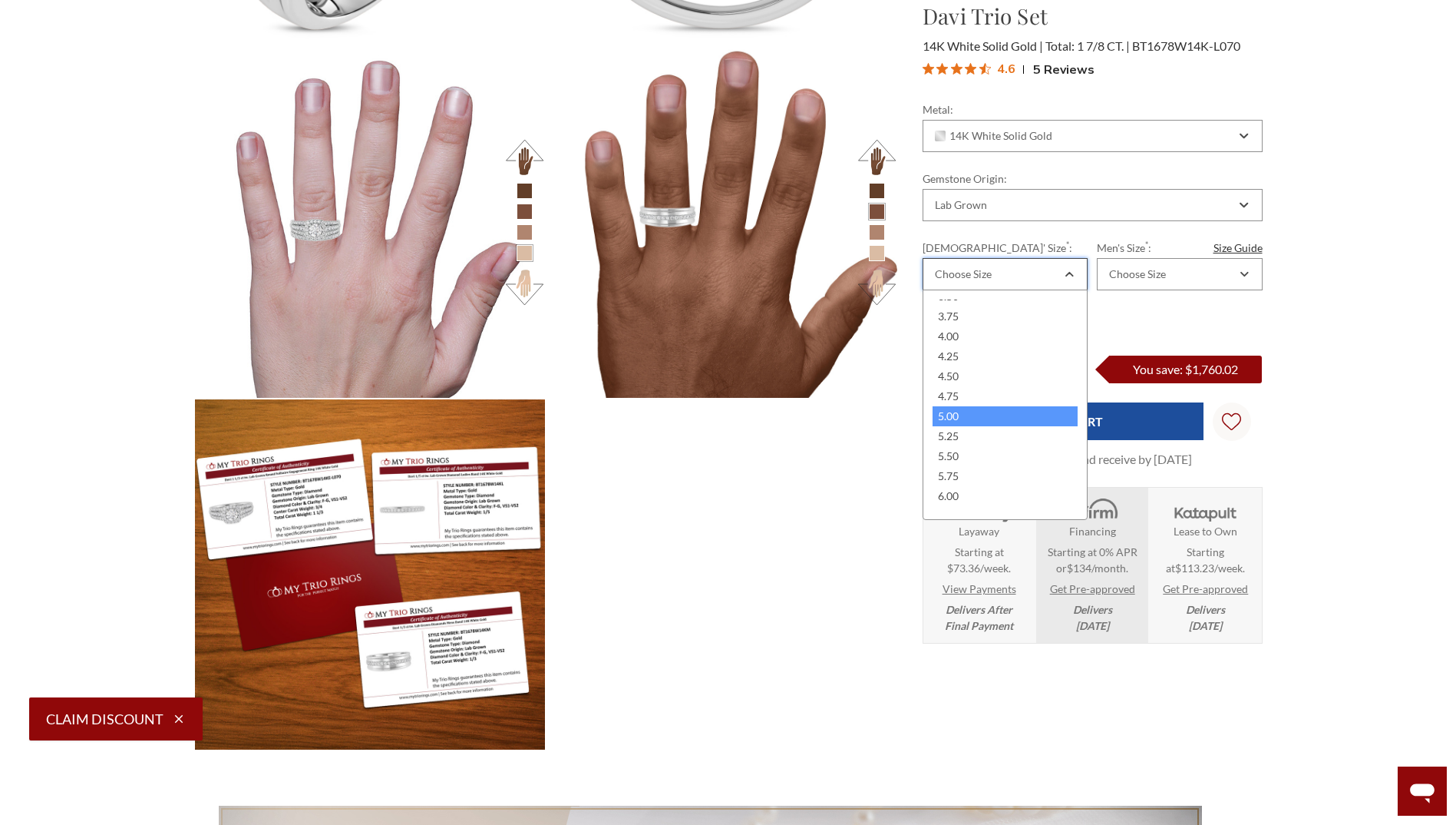
scroll to position [77, 0]
click at [991, 485] on div "6.00" at bounding box center [1005, 492] width 145 height 20
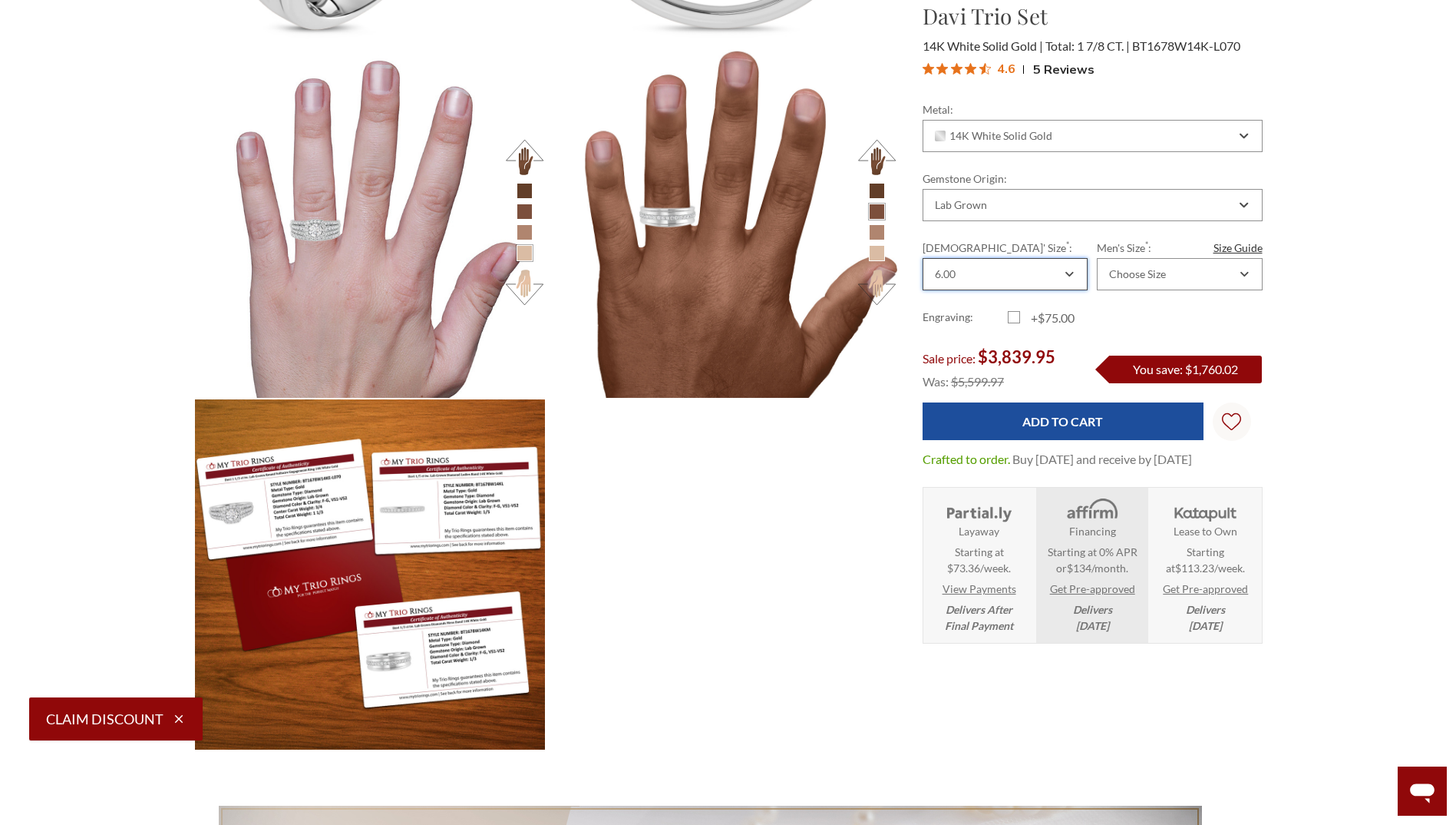
scroll to position [0, 0]
click at [1186, 270] on div "Choose Size" at bounding box center [1172, 274] width 130 height 12
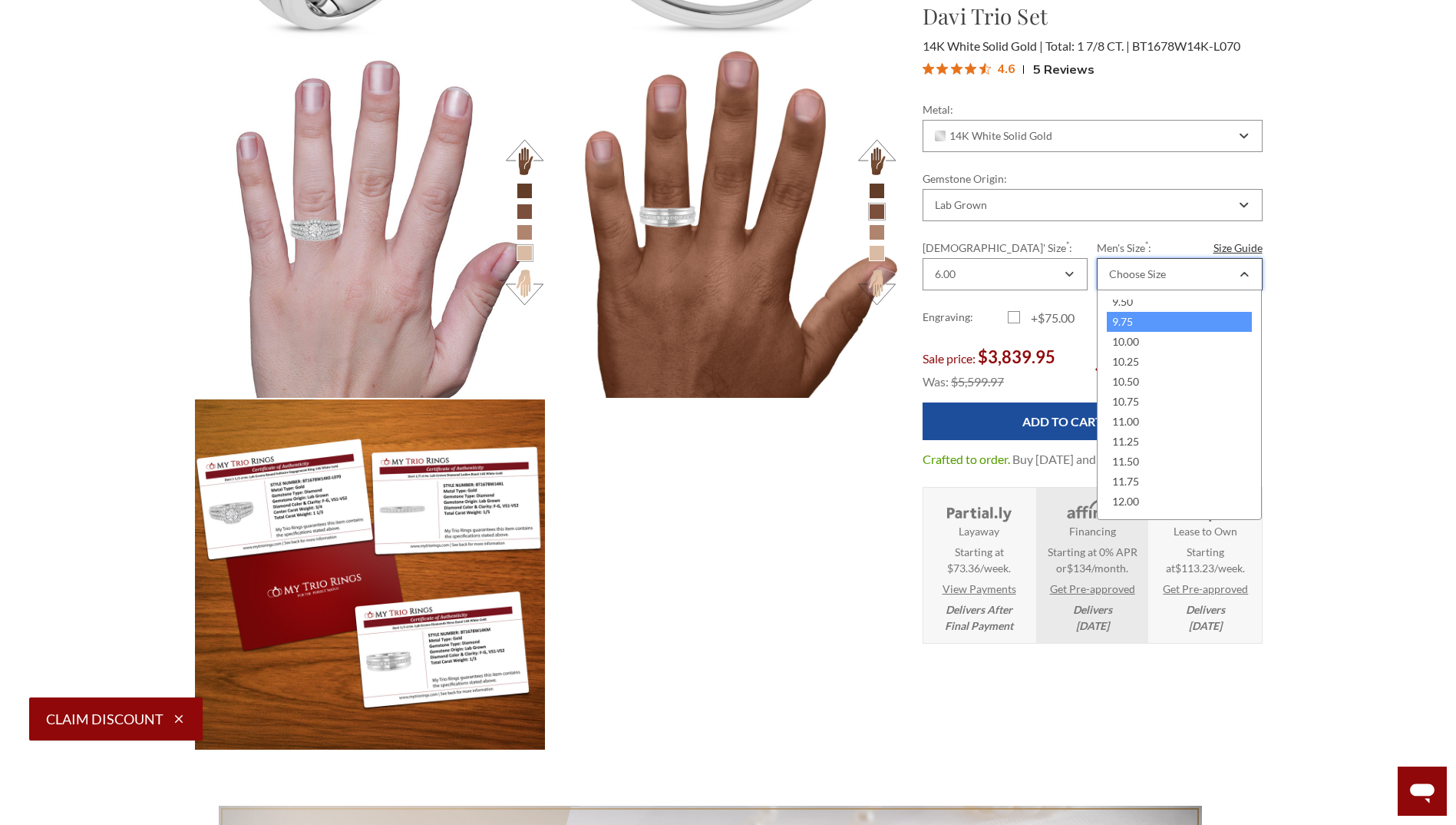
scroll to position [230, 0]
click at [1161, 342] on div "9.00" at bounding box center [1179, 338] width 145 height 20
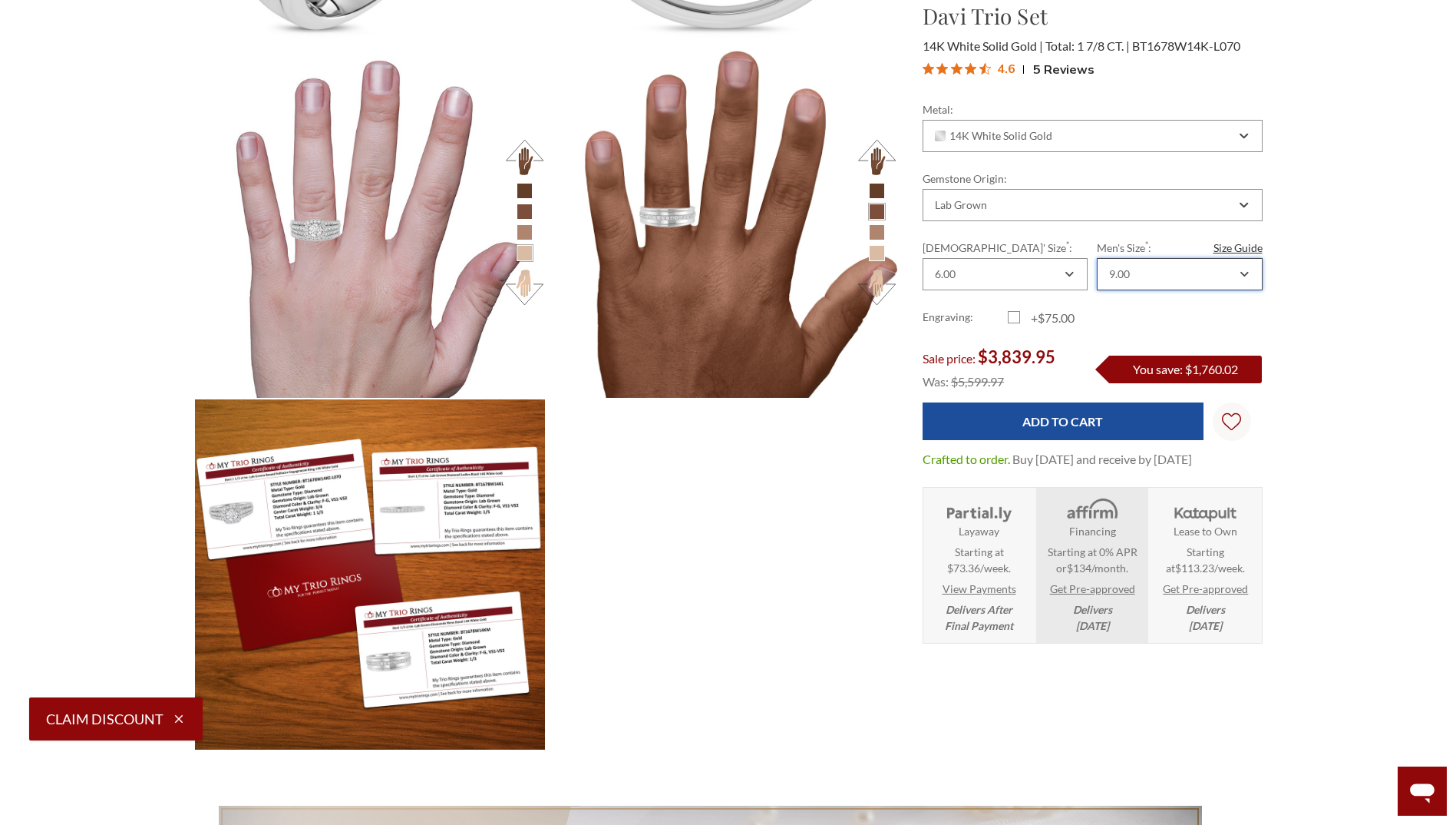
scroll to position [0, 0]
click at [1017, 315] on label "+$75.00" at bounding box center [1050, 317] width 85 height 18
click at [1015, 320] on input "+$75.00" at bounding box center [1014, 320] width 1 height 1
checkbox input "true"
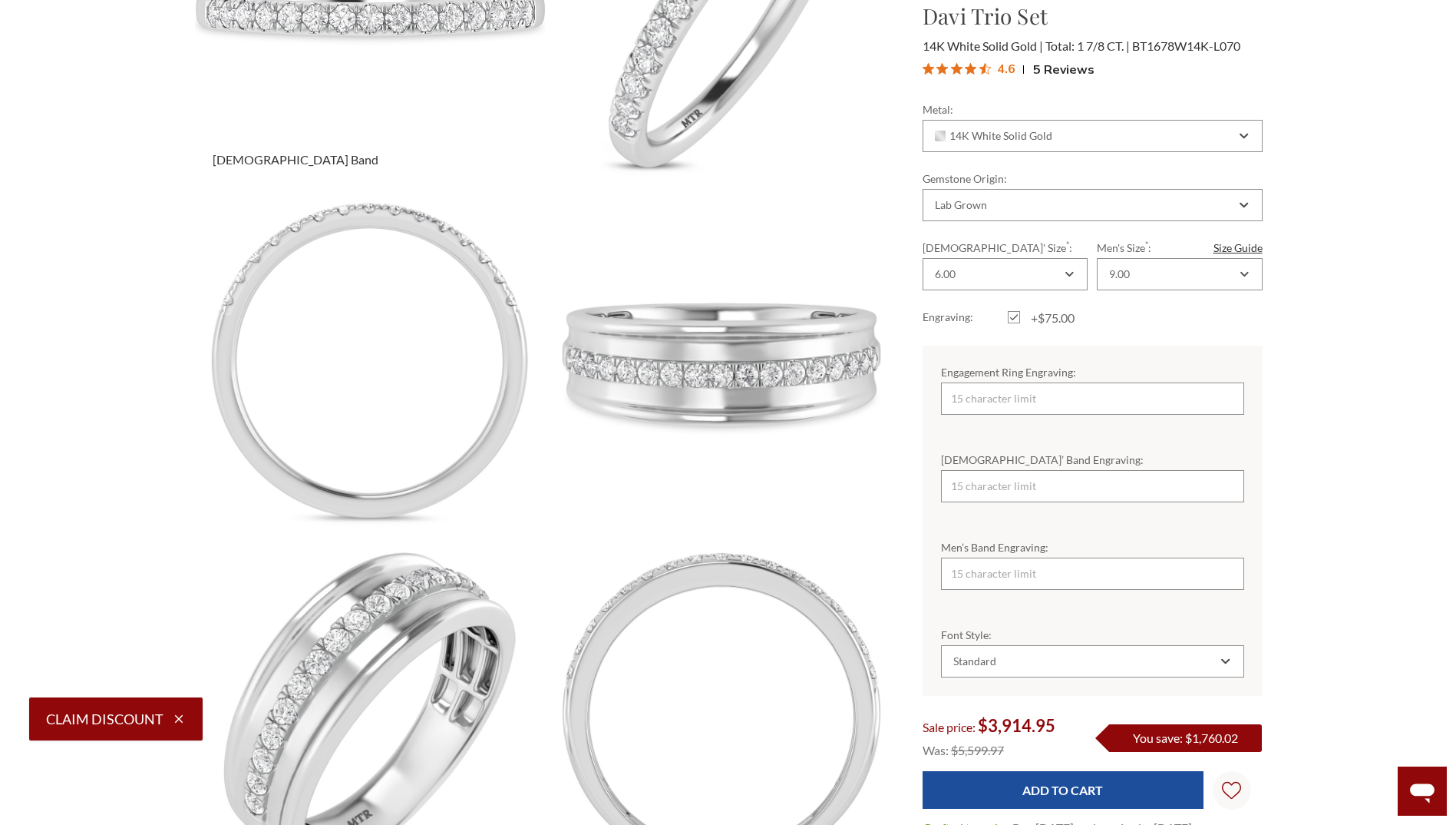
scroll to position [1382, 0]
